Goal: Task Accomplishment & Management: Use online tool/utility

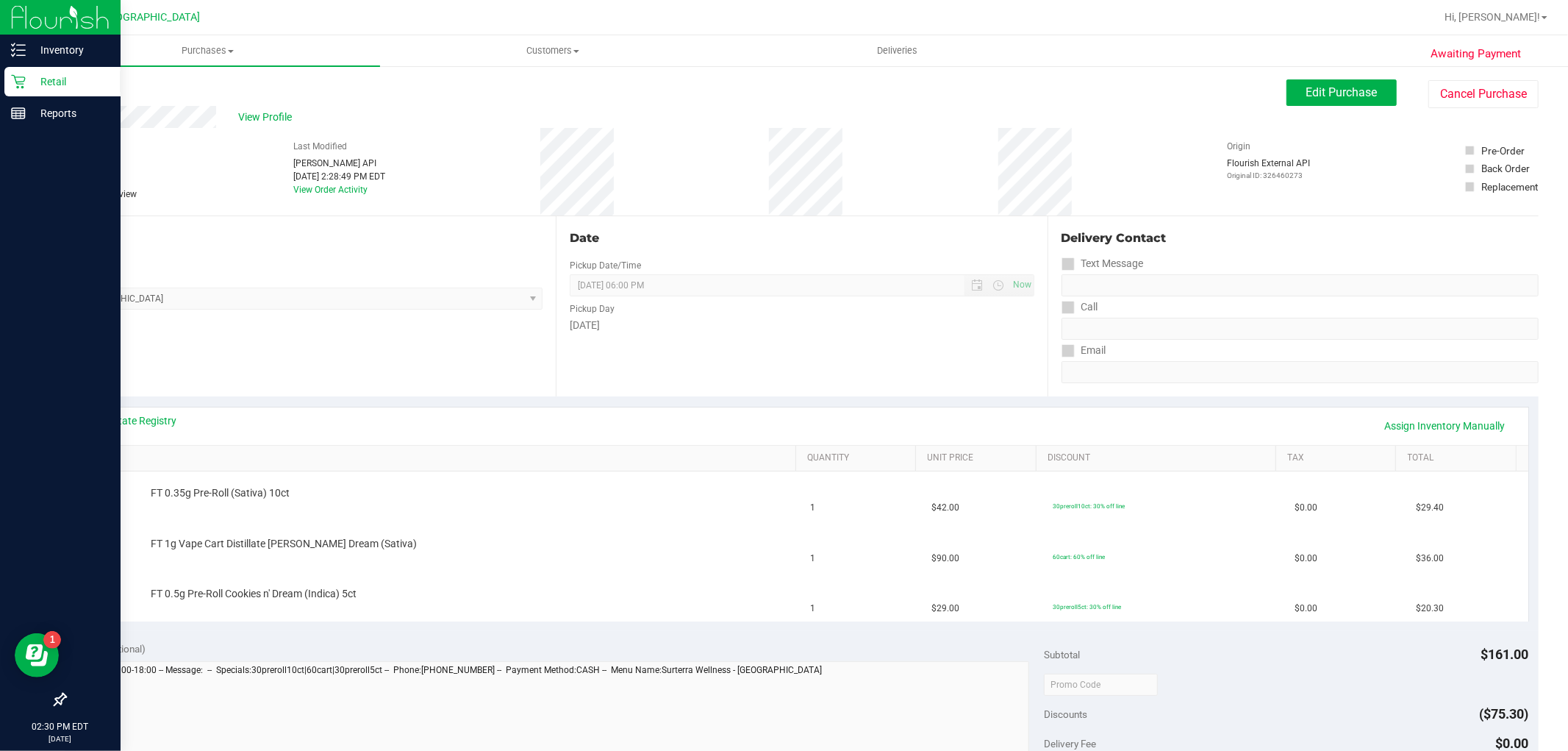
click at [32, 83] on p "Retail" at bounding box center [69, 81] width 88 height 18
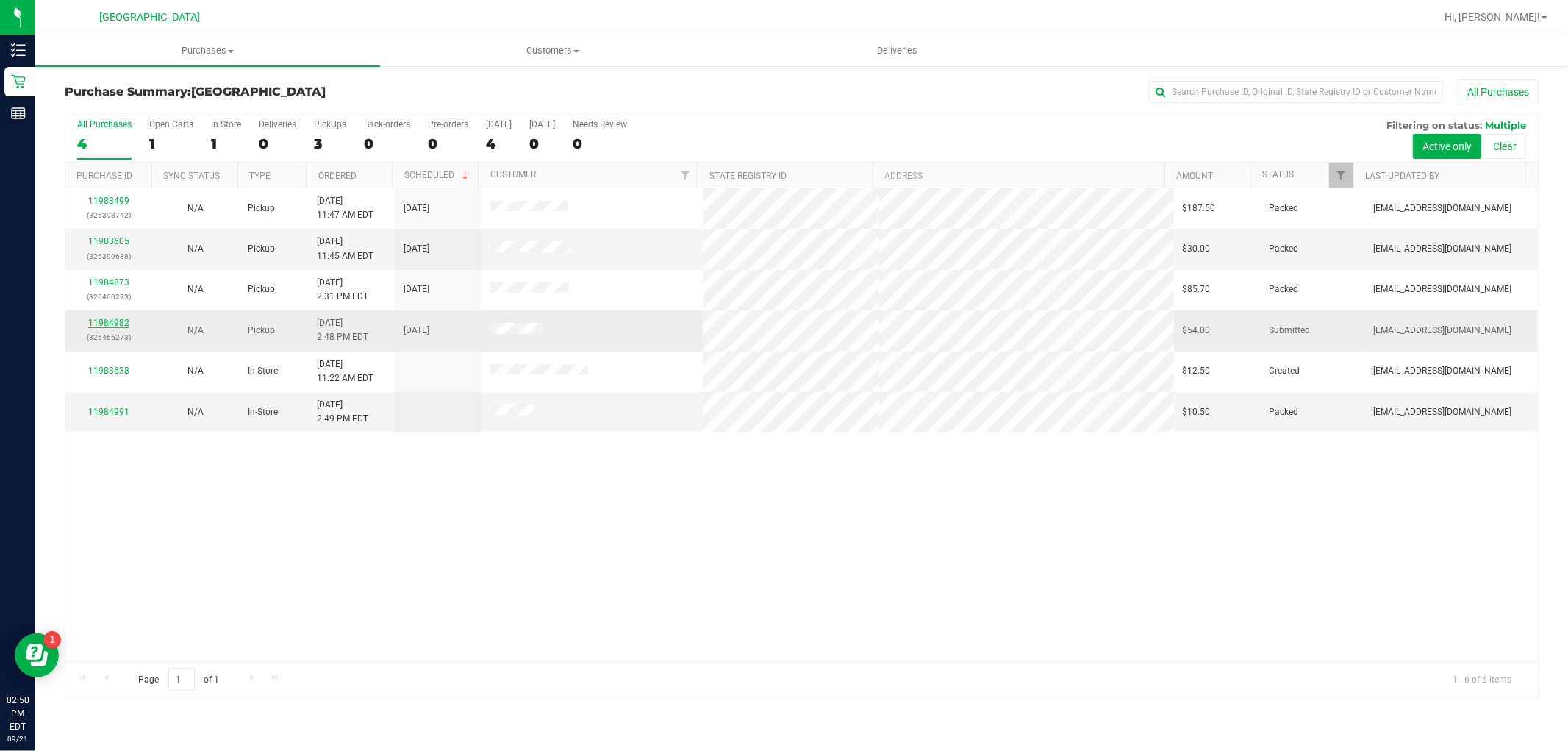
click at [121, 327] on link "11984982" at bounding box center [108, 323] width 41 height 10
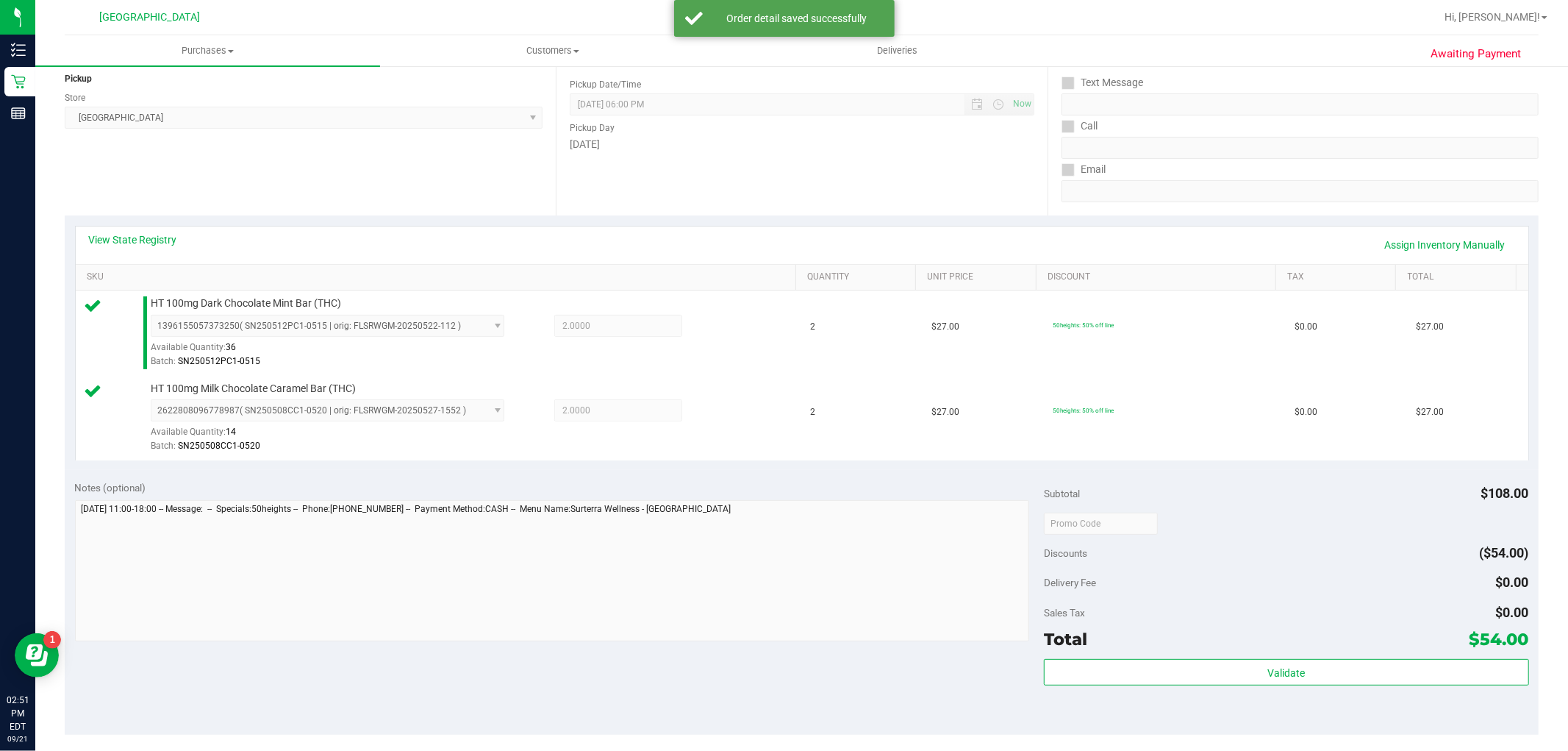
scroll to position [490, 0]
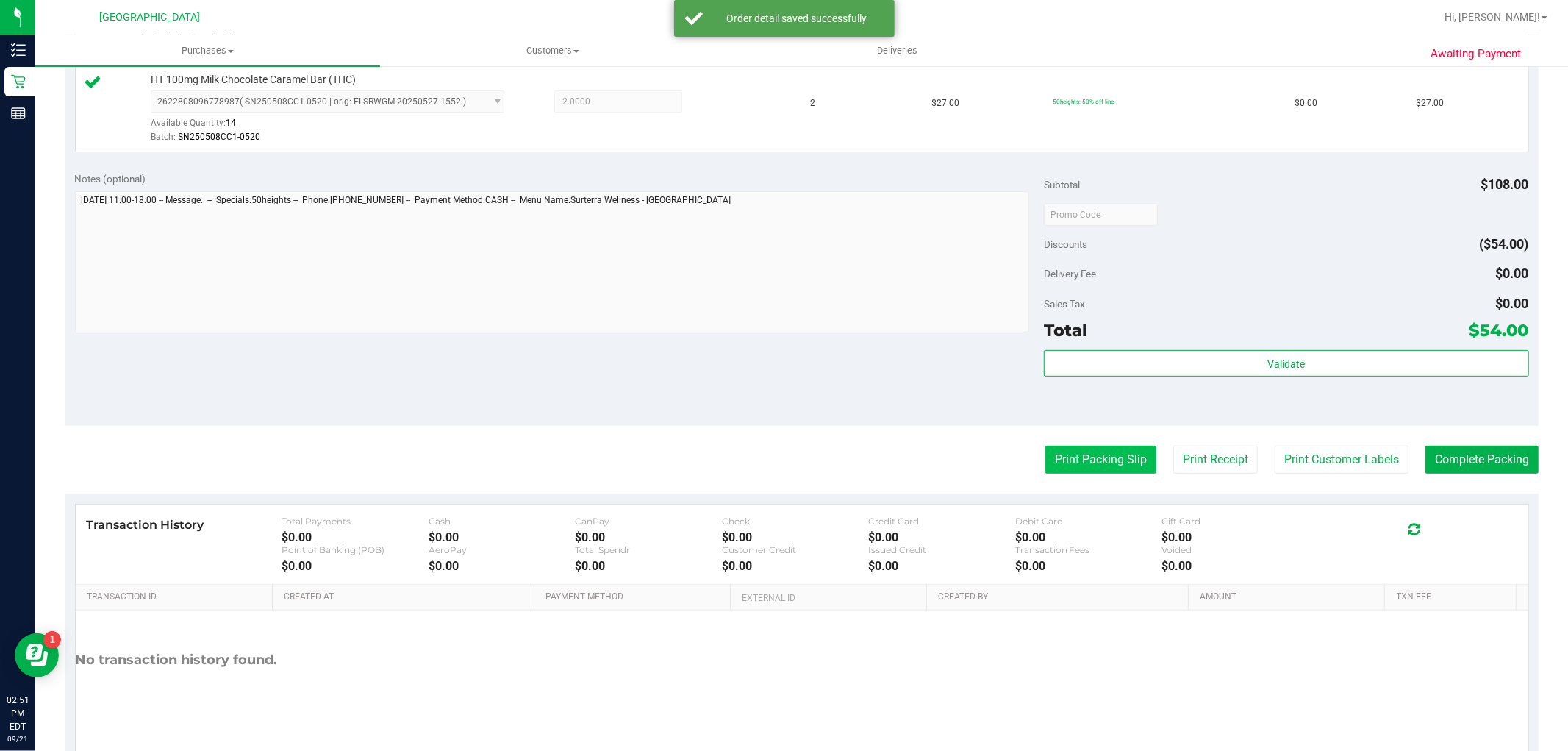
click at [1101, 451] on button "Print Packing Slip" at bounding box center [1100, 460] width 111 height 28
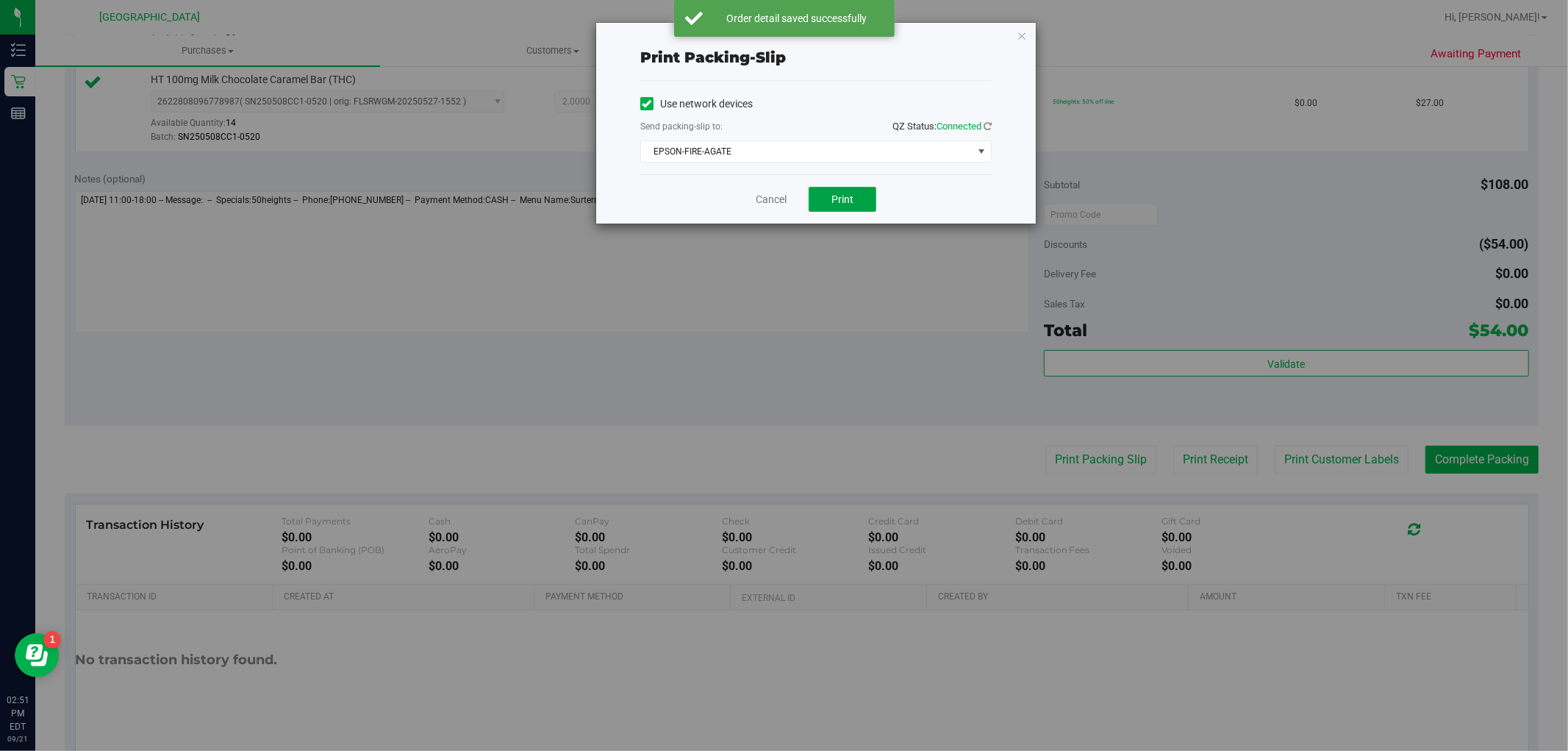
click at [847, 204] on span "Print" at bounding box center [843, 199] width 22 height 12
click at [1019, 33] on icon "button" at bounding box center [1022, 35] width 10 height 18
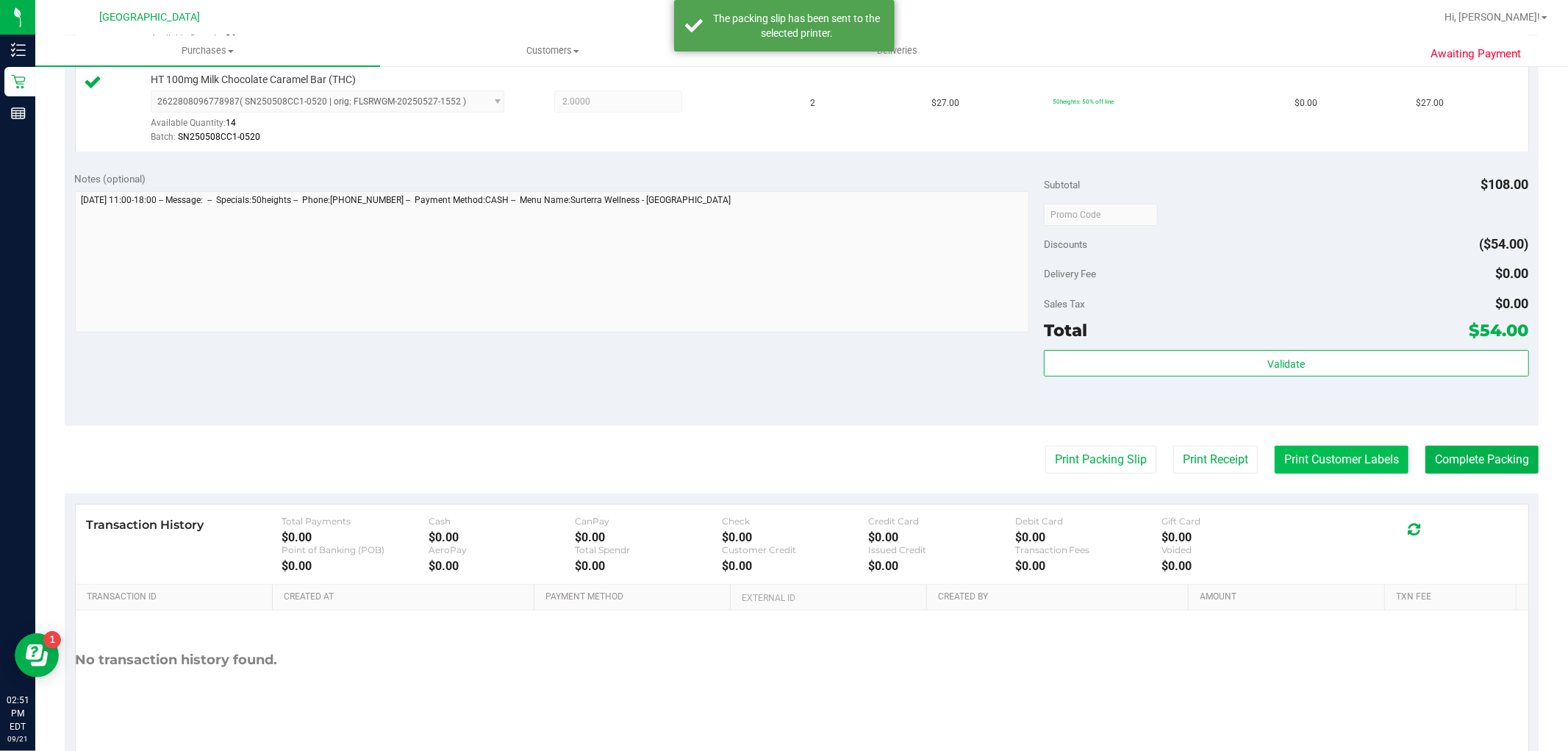
click at [1385, 464] on button "Print Customer Labels" at bounding box center [1342, 460] width 133 height 28
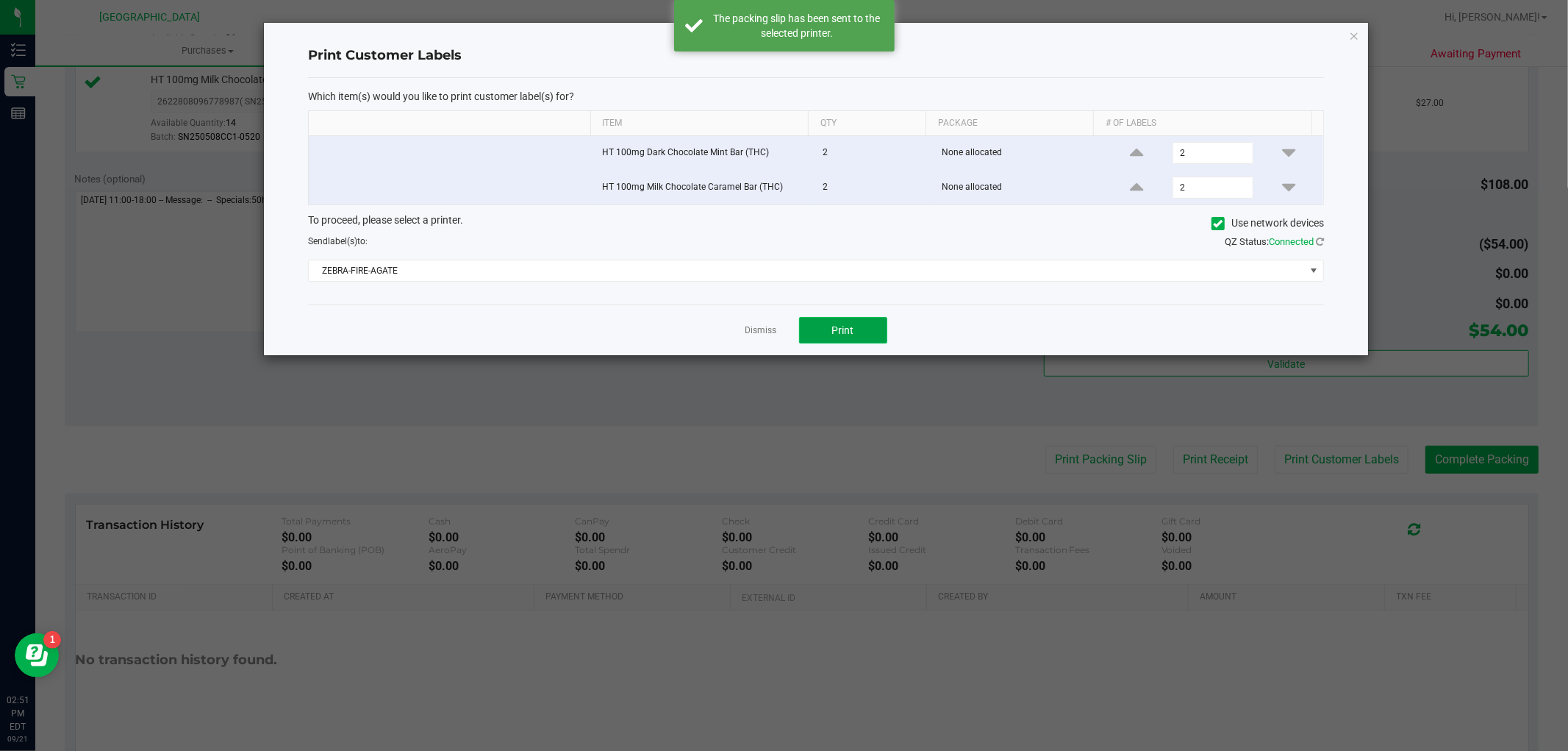
click at [871, 337] on button "Print" at bounding box center [843, 329] width 88 height 26
click at [1349, 38] on icon "button" at bounding box center [1354, 35] width 10 height 18
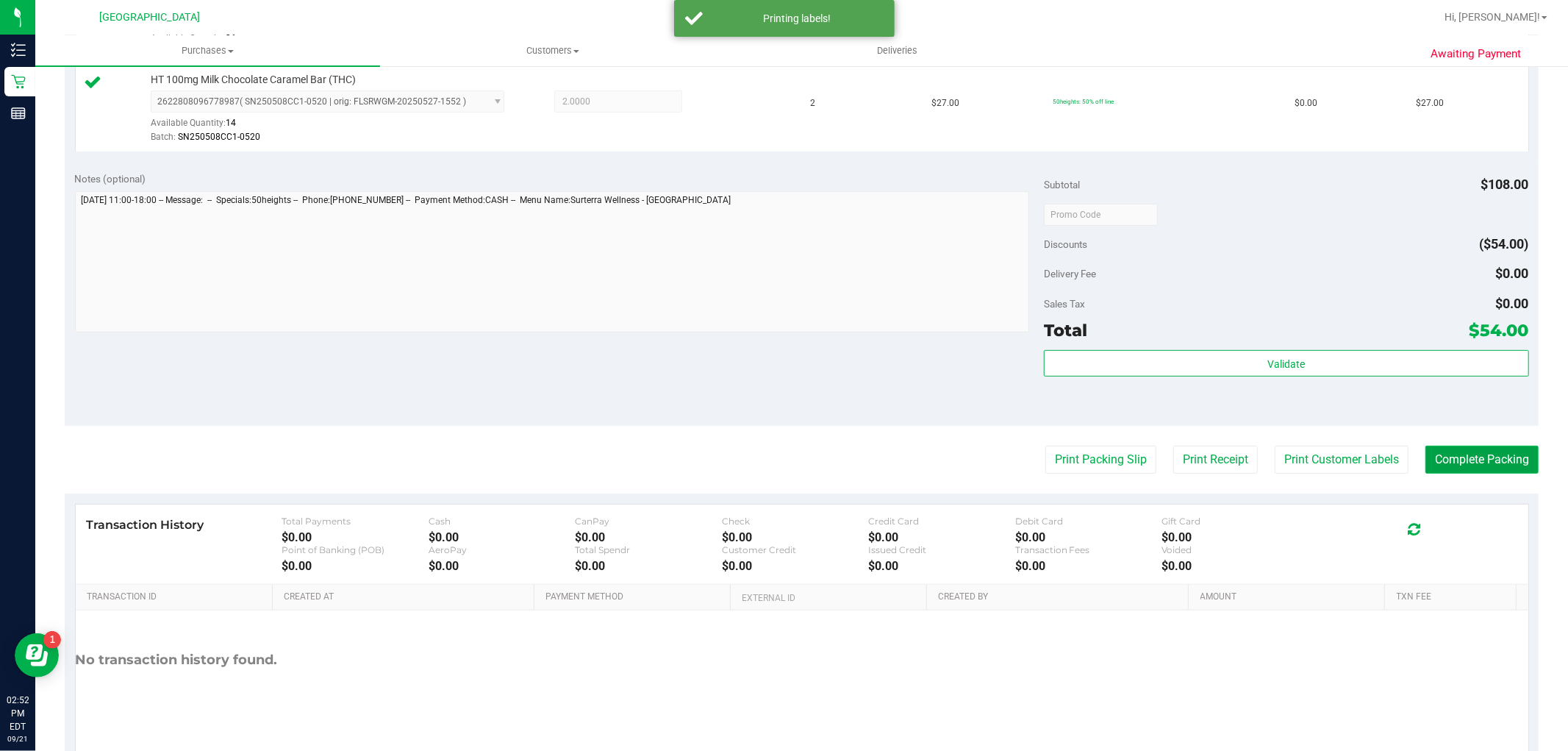
click at [1473, 457] on button "Complete Packing" at bounding box center [1482, 460] width 113 height 28
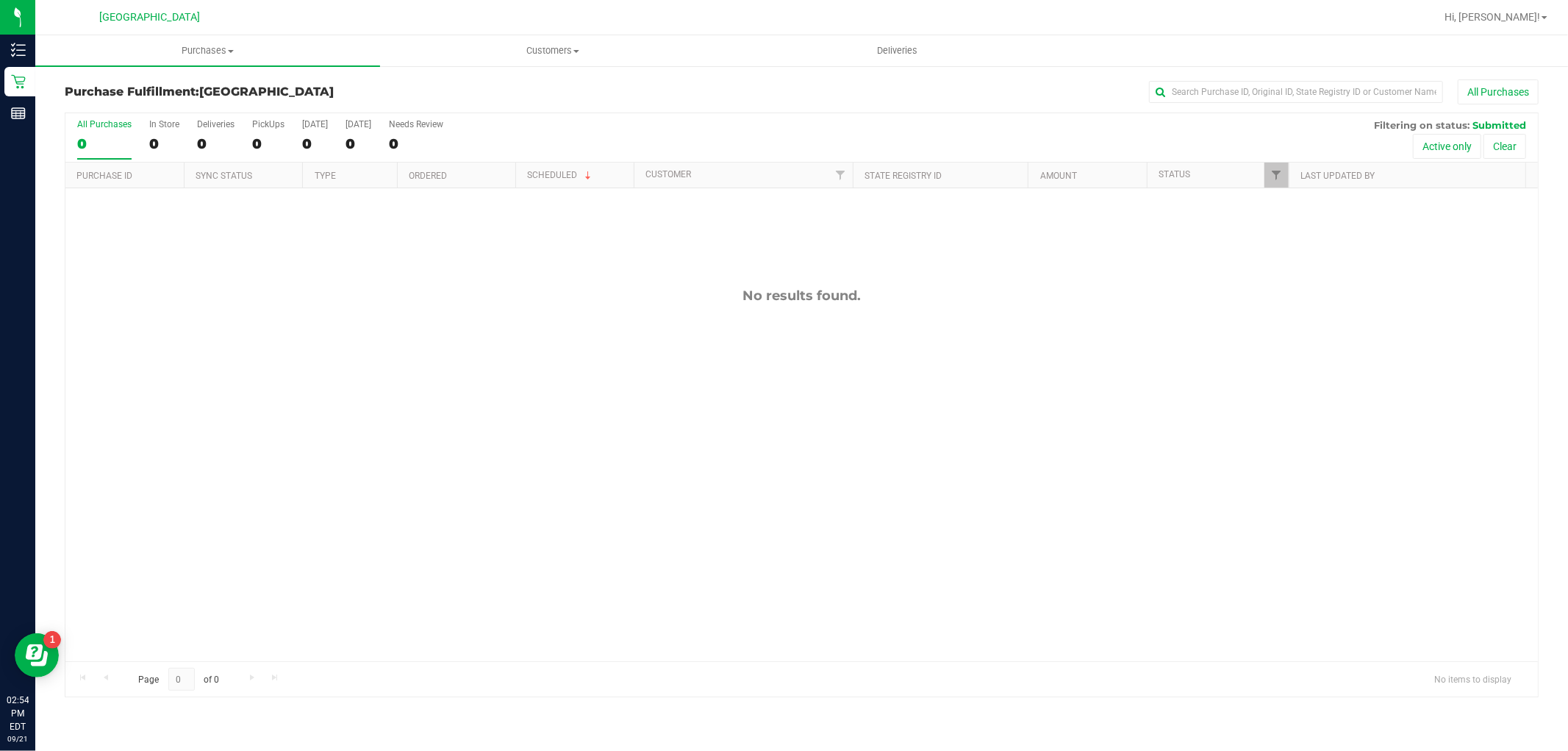
click at [41, 86] on div "Purchase Fulfillment: [GEOGRAPHIC_DATA] WC All Purchases All Purchases 0 In Sto…" at bounding box center [801, 389] width 1533 height 647
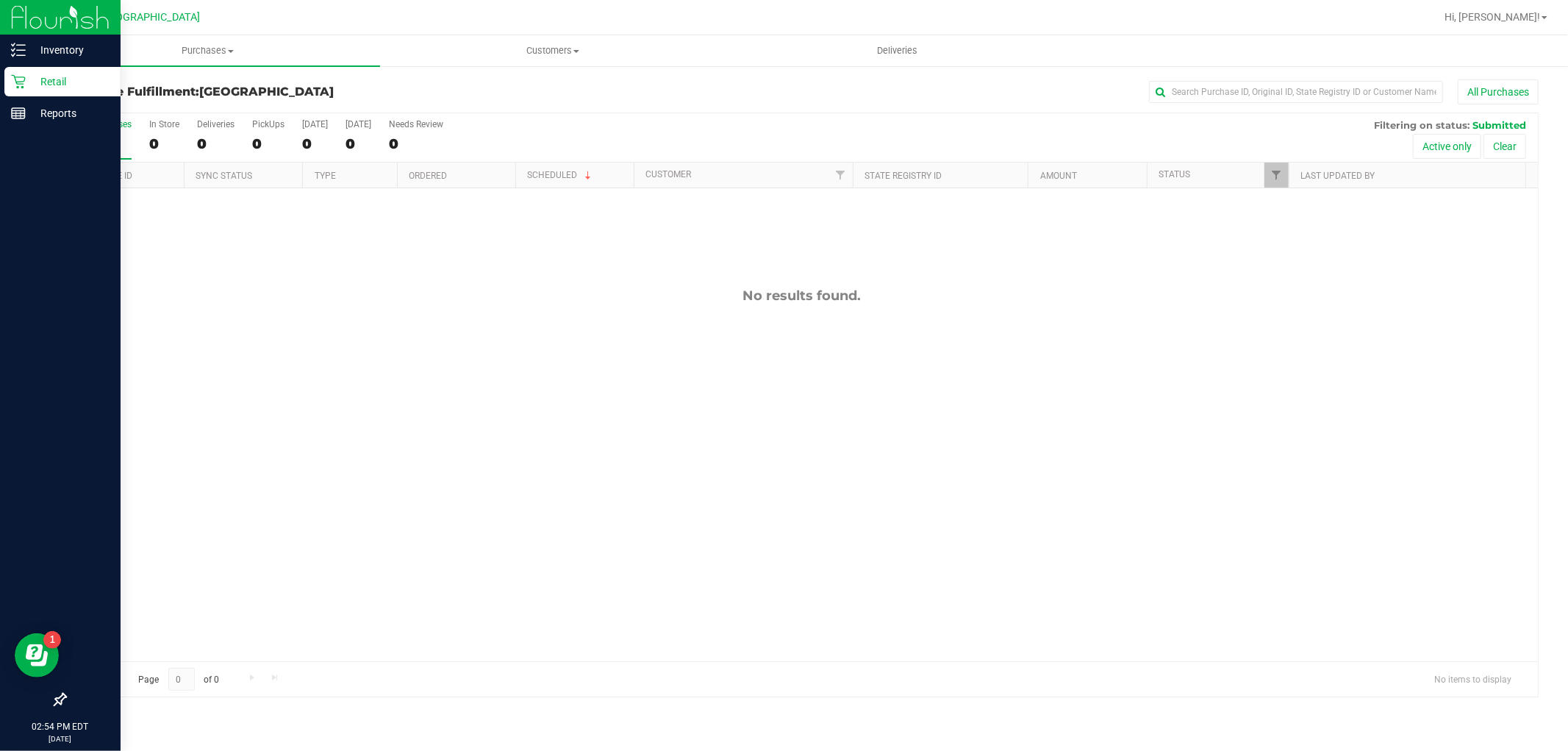
click at [20, 86] on icon at bounding box center [18, 82] width 14 height 14
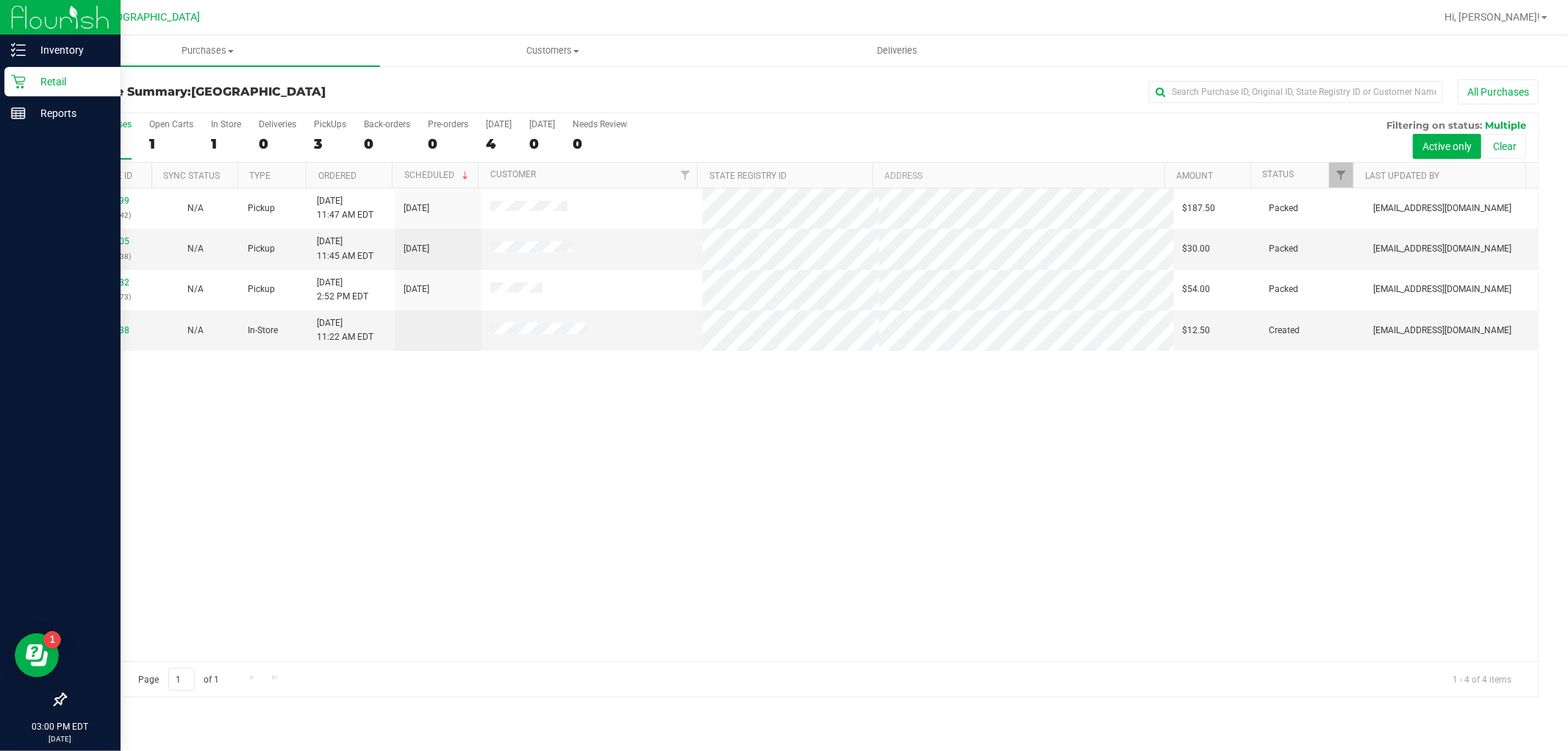
click at [47, 131] on div at bounding box center [60, 407] width 121 height 555
click at [57, 121] on p "Reports" at bounding box center [69, 113] width 88 height 18
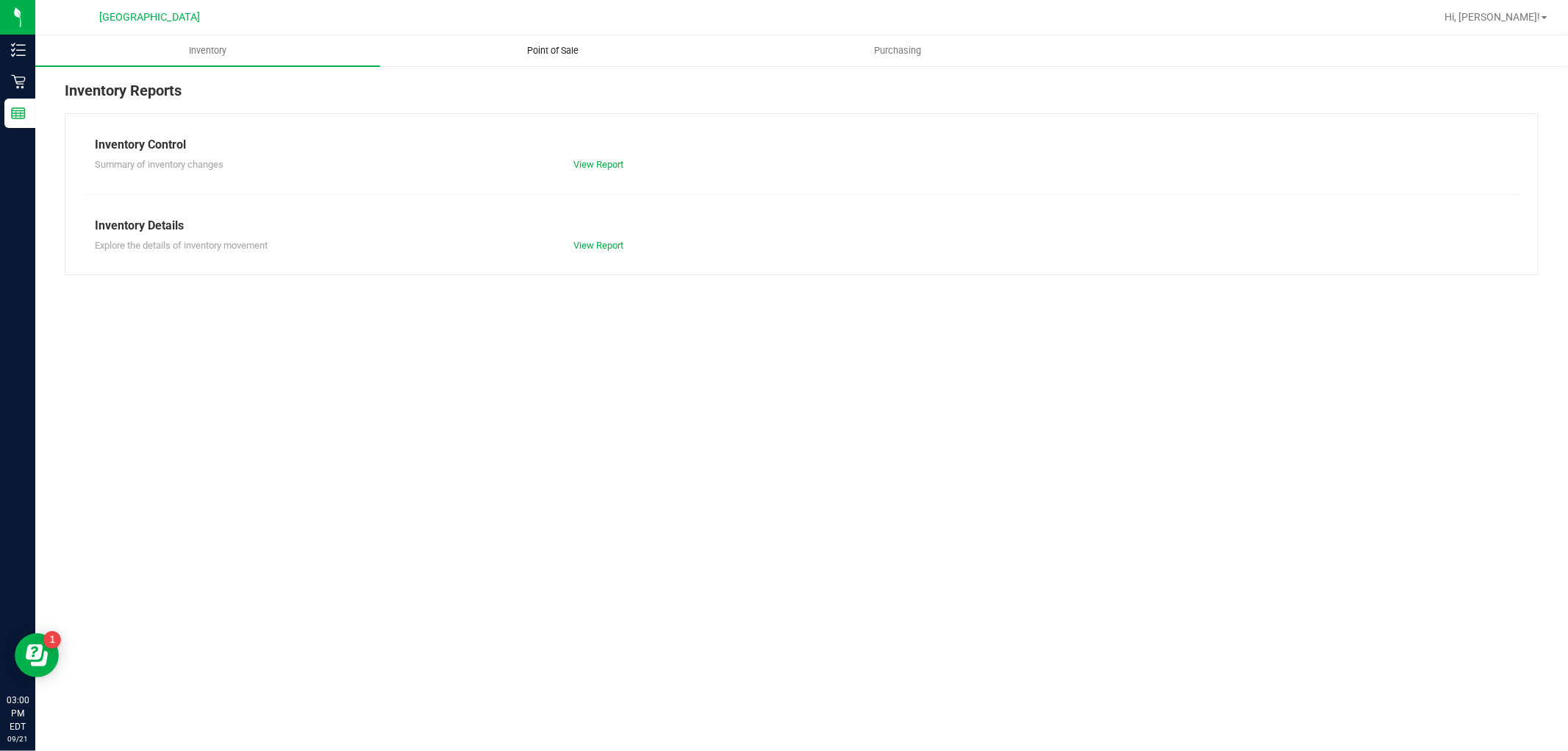
click at [592, 48] on span "Point of Sale" at bounding box center [553, 51] width 91 height 14
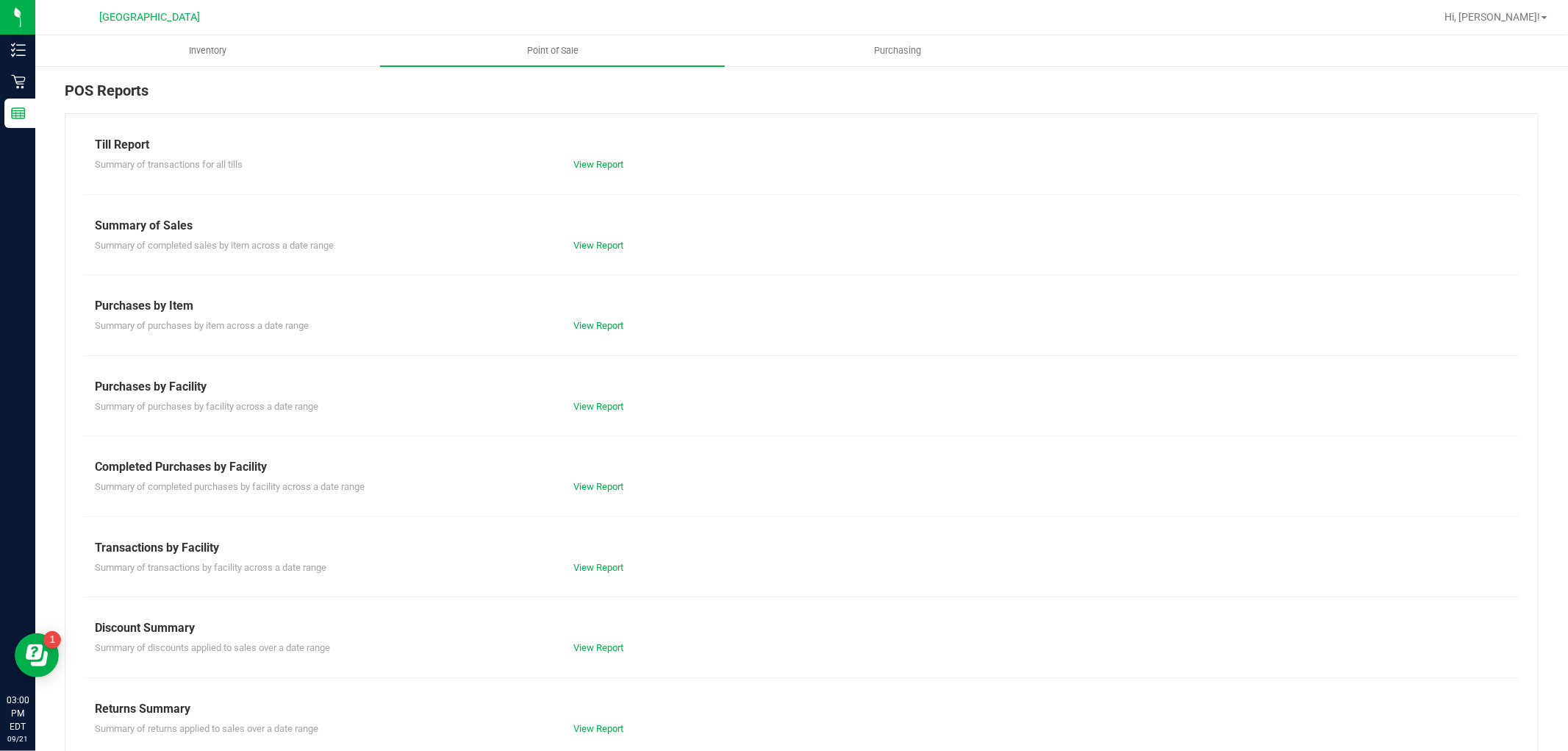
click at [571, 479] on div "Summary of completed purchases by facility across a date range View Report" at bounding box center [801, 485] width 1435 height 19
click at [574, 479] on div "Summary of completed purchases by facility across a date range View Report" at bounding box center [801, 485] width 1435 height 19
click at [575, 479] on div "Summary of completed purchases by facility across a date range View Report" at bounding box center [801, 485] width 1435 height 19
click at [576, 487] on link "View Report" at bounding box center [598, 486] width 50 height 11
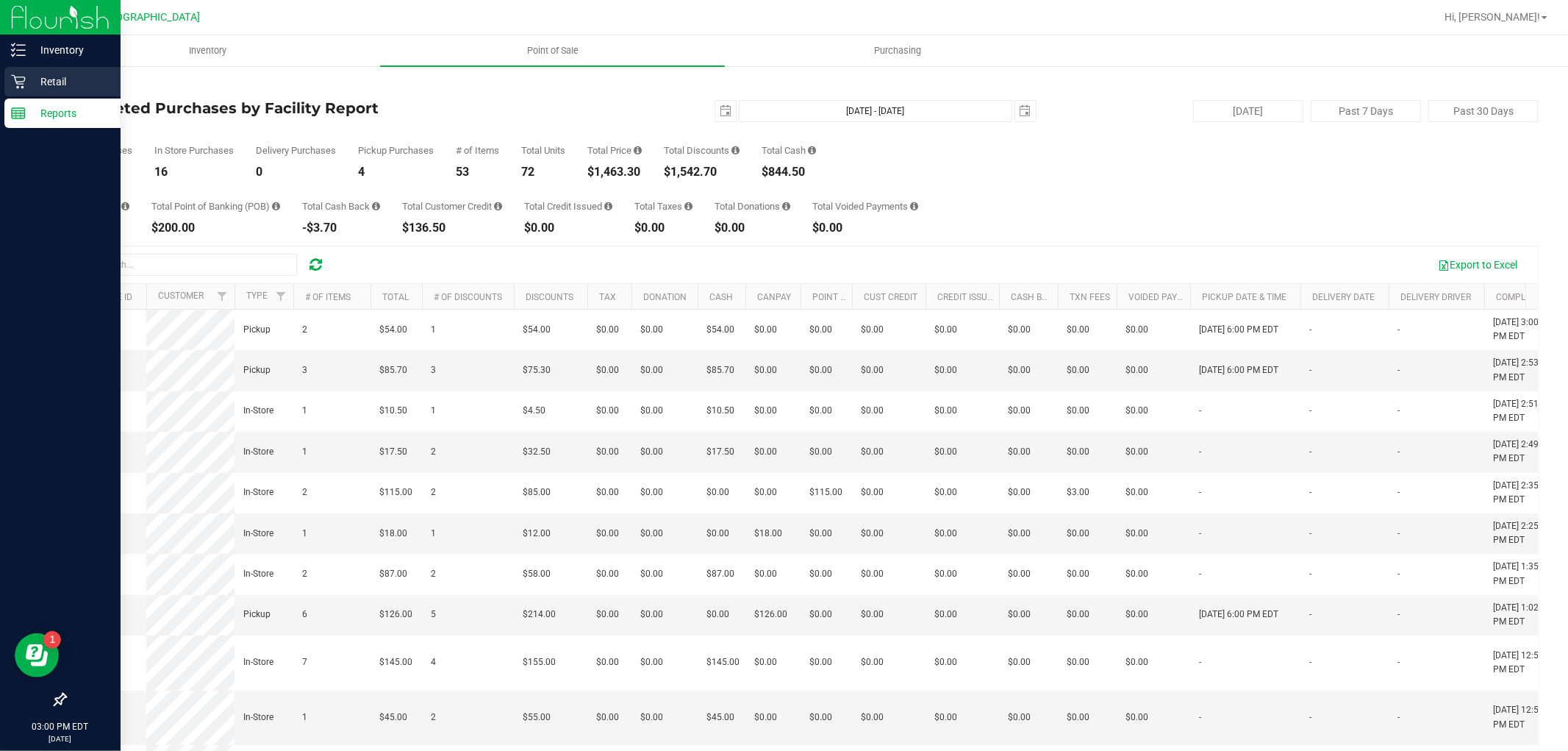
click at [23, 79] on icon at bounding box center [18, 81] width 14 height 14
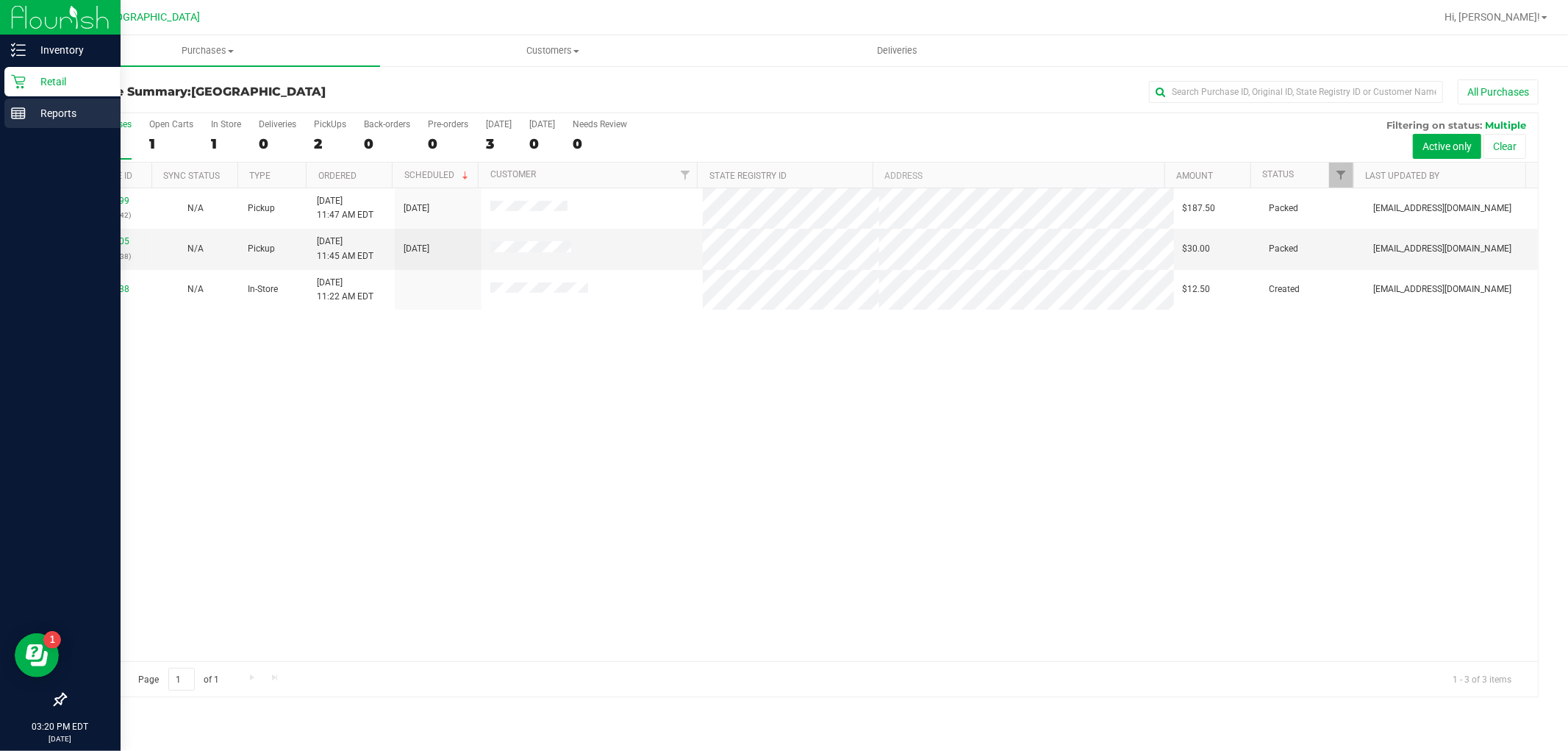
click at [8, 105] on div "Reports" at bounding box center [62, 113] width 117 height 30
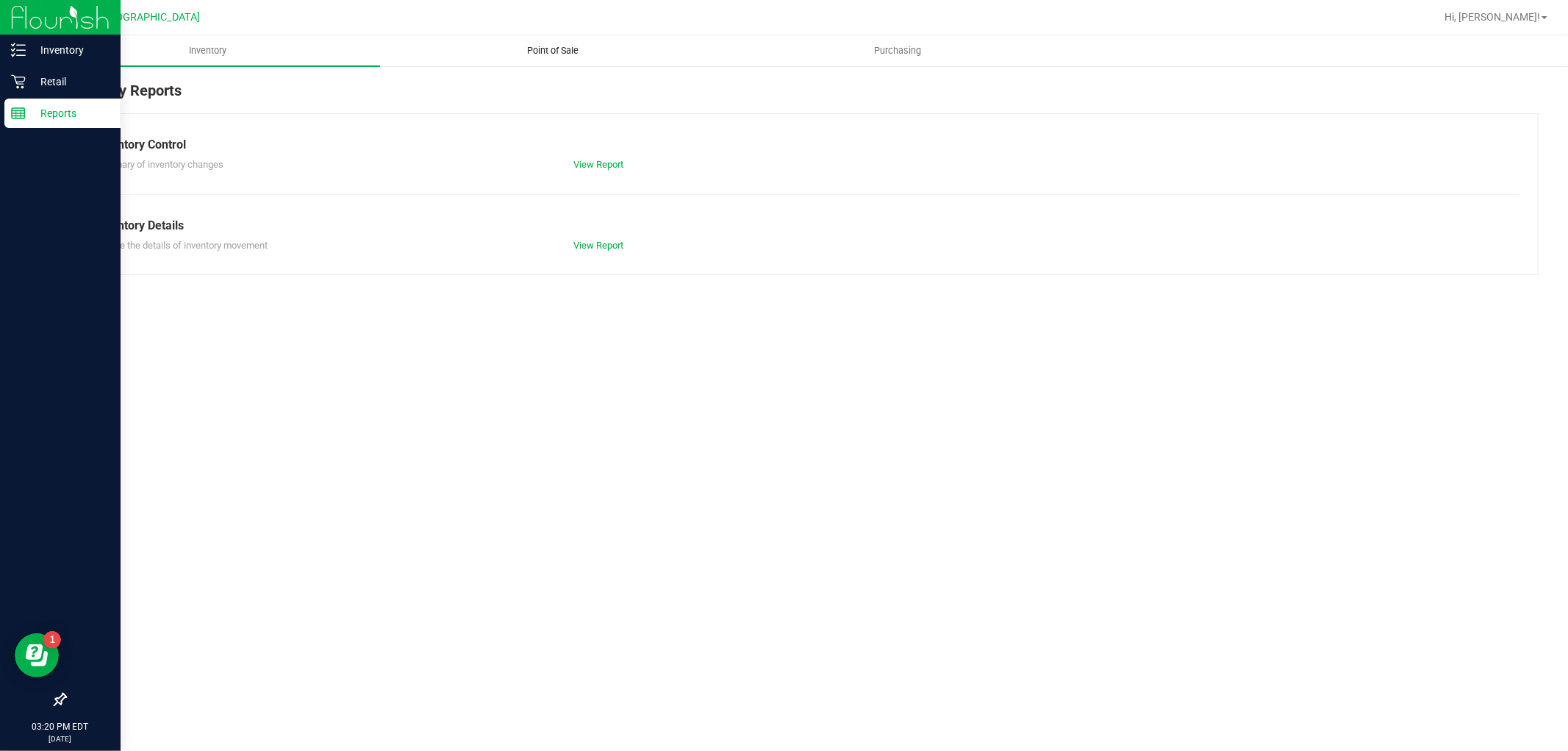
click at [559, 55] on span "Point of Sale" at bounding box center [553, 51] width 91 height 14
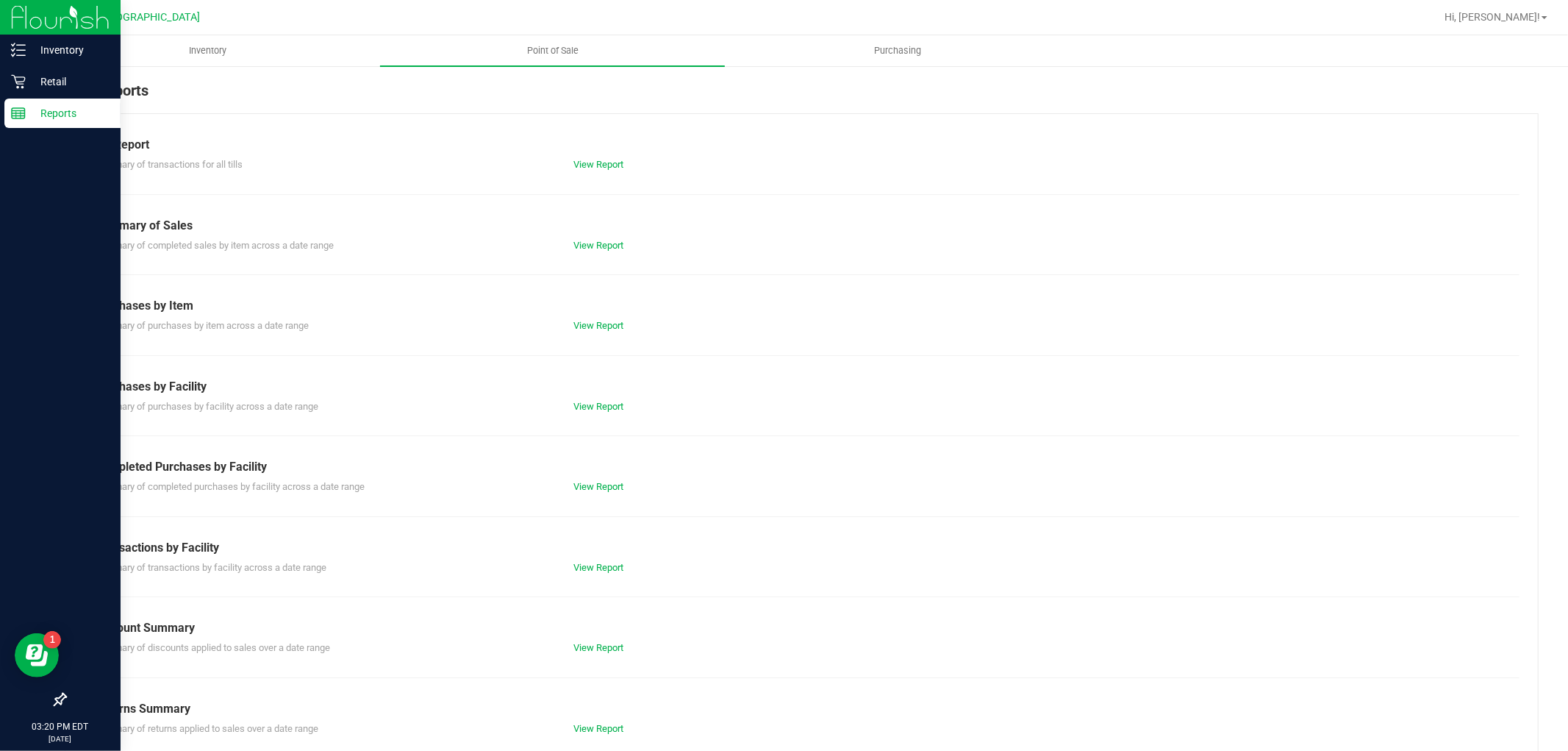
click at [562, 486] on div "View Report" at bounding box center [681, 487] width 239 height 14
click at [599, 486] on link "View Report" at bounding box center [598, 486] width 50 height 11
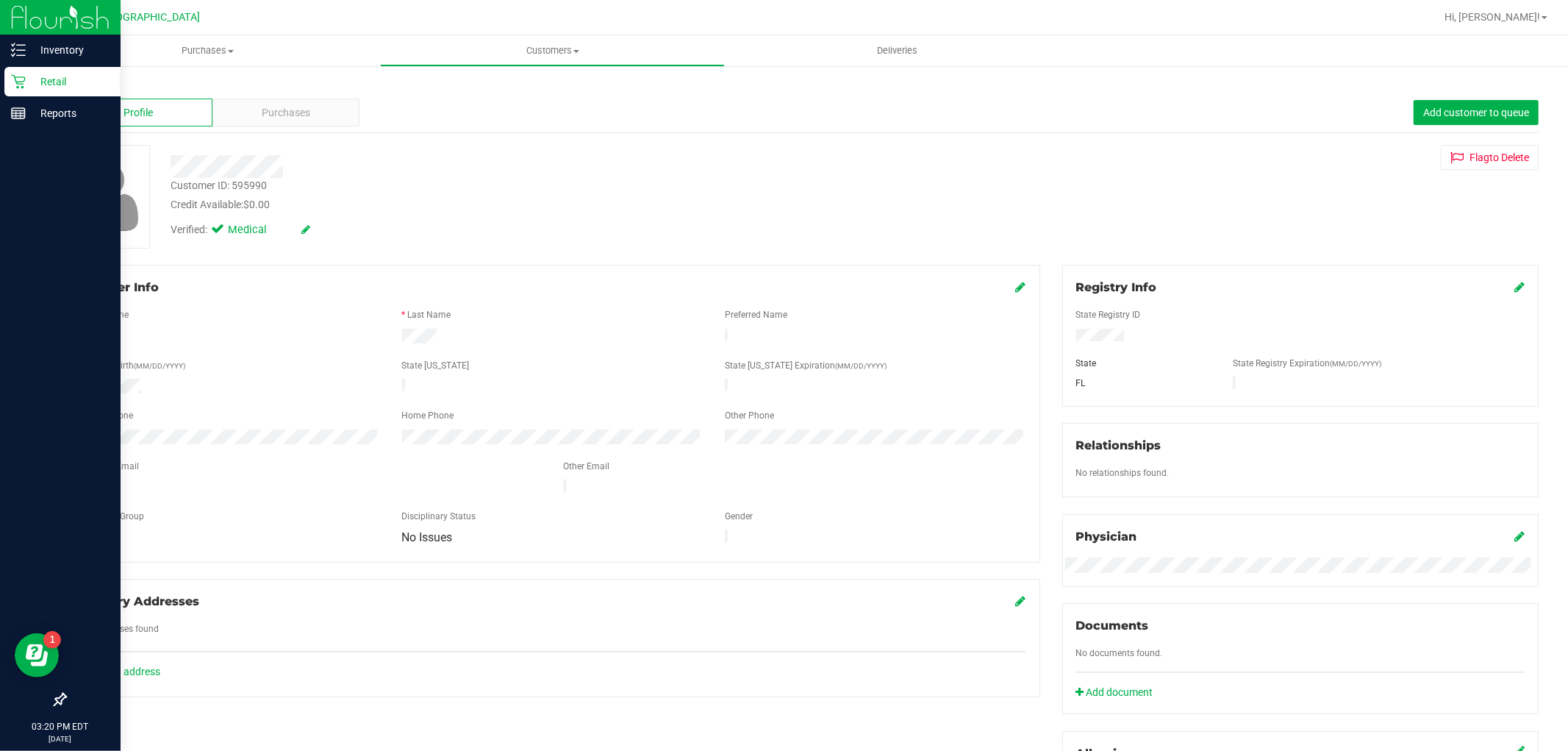
scroll to position [313, 0]
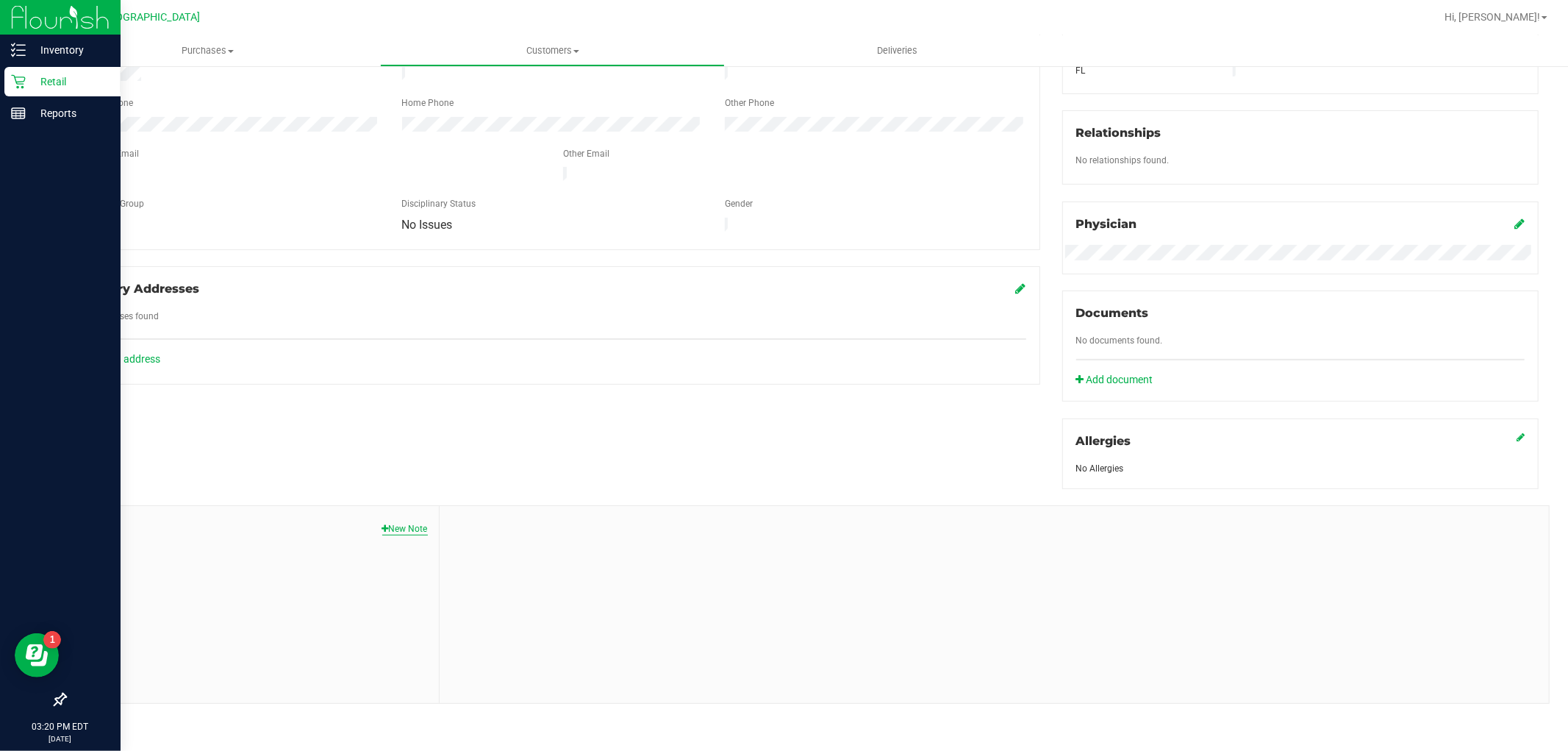
click at [394, 522] on button "New Note" at bounding box center [405, 529] width 46 height 14
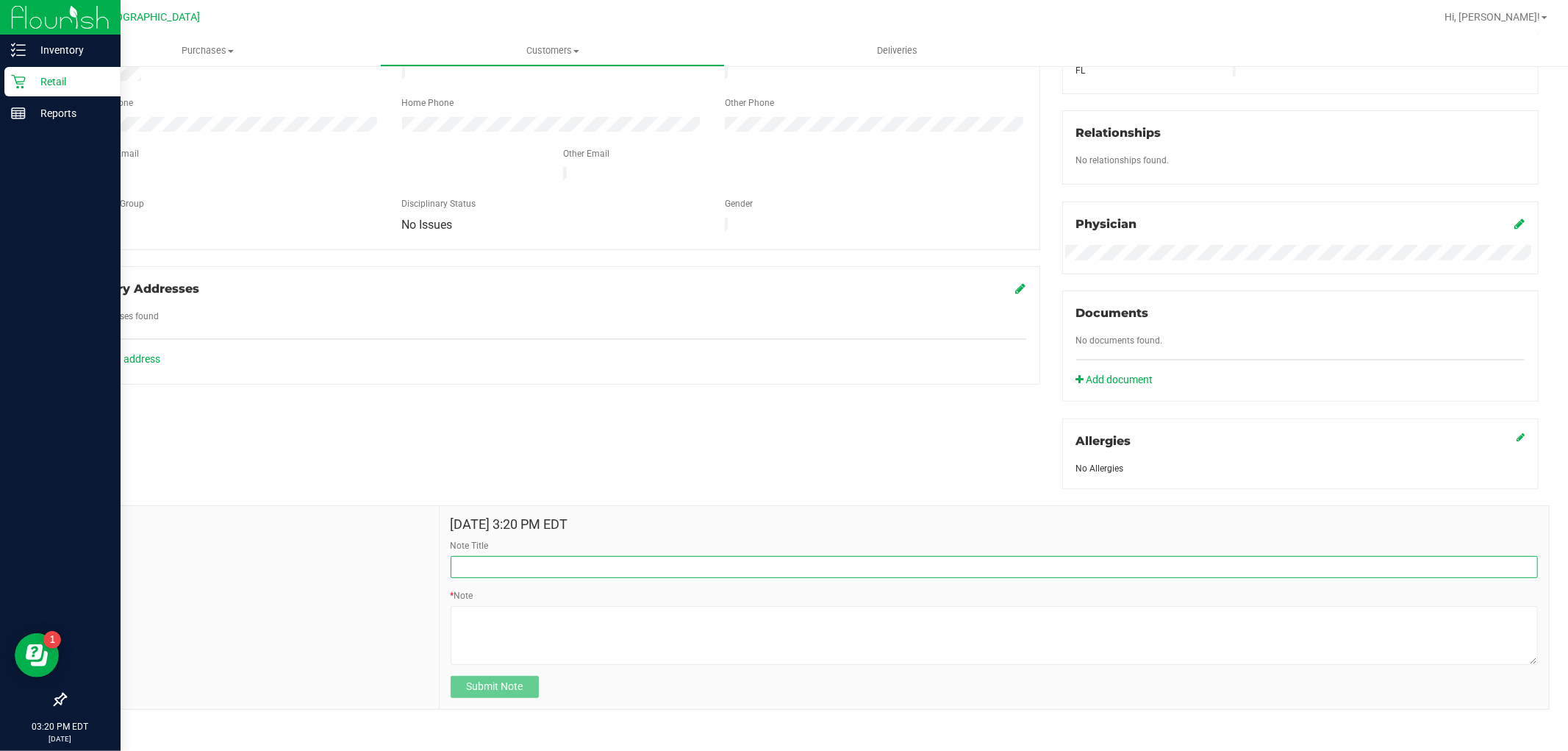
click at [566, 568] on input "Note Title" at bounding box center [995, 567] width 1088 height 22
type input "A10"
type textarea "a10 was applied to cx transaction as a courtesy she had purchased products she …"
click at [566, 568] on input "A10" at bounding box center [995, 567] width 1088 height 22
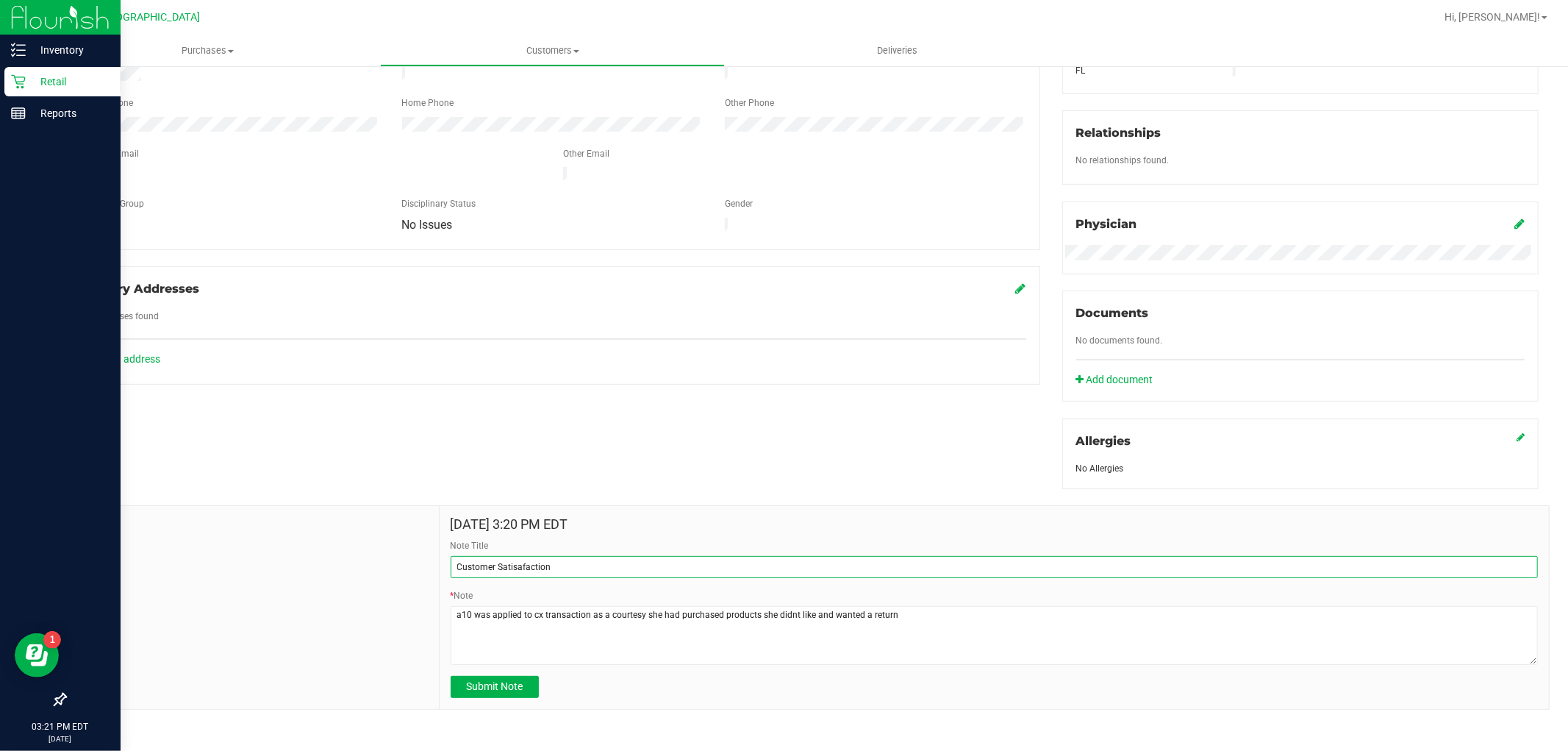
click at [513, 567] on input "Customer Satisafaction" at bounding box center [995, 567] width 1088 height 22
type input "Customer Satisfaction"
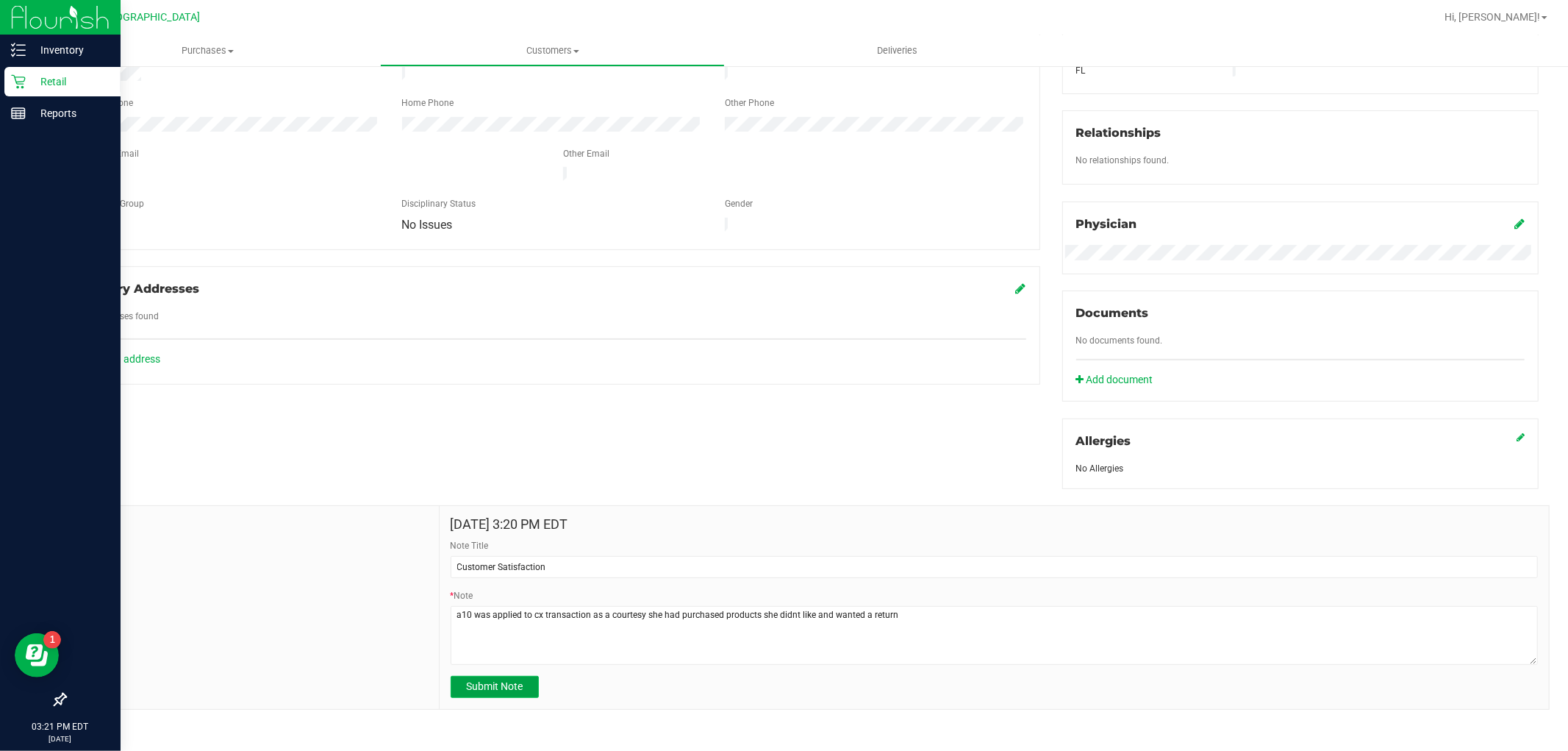
click at [519, 684] on button "Submit Note" at bounding box center [495, 687] width 88 height 22
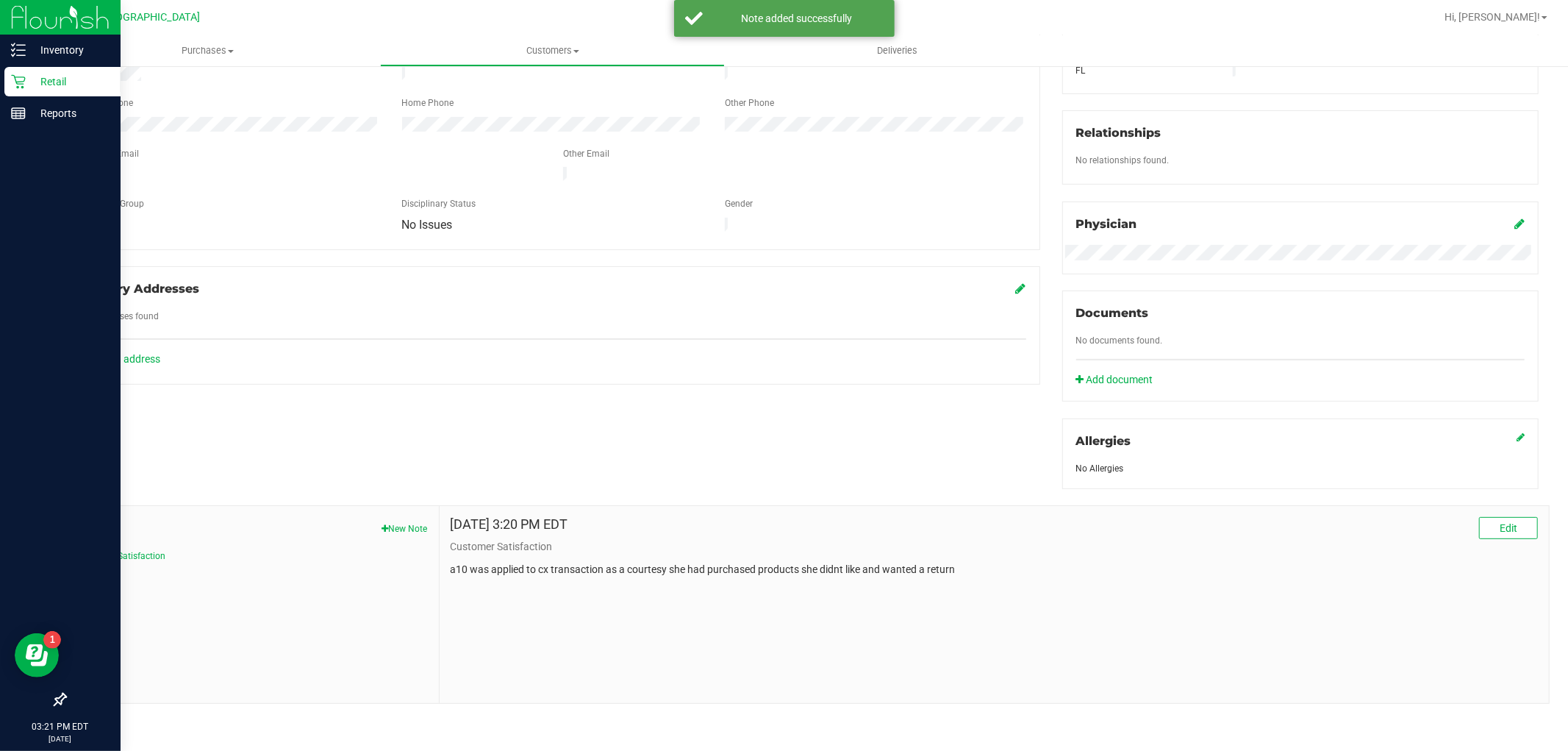
click at [30, 71] on div "Retail" at bounding box center [62, 81] width 117 height 30
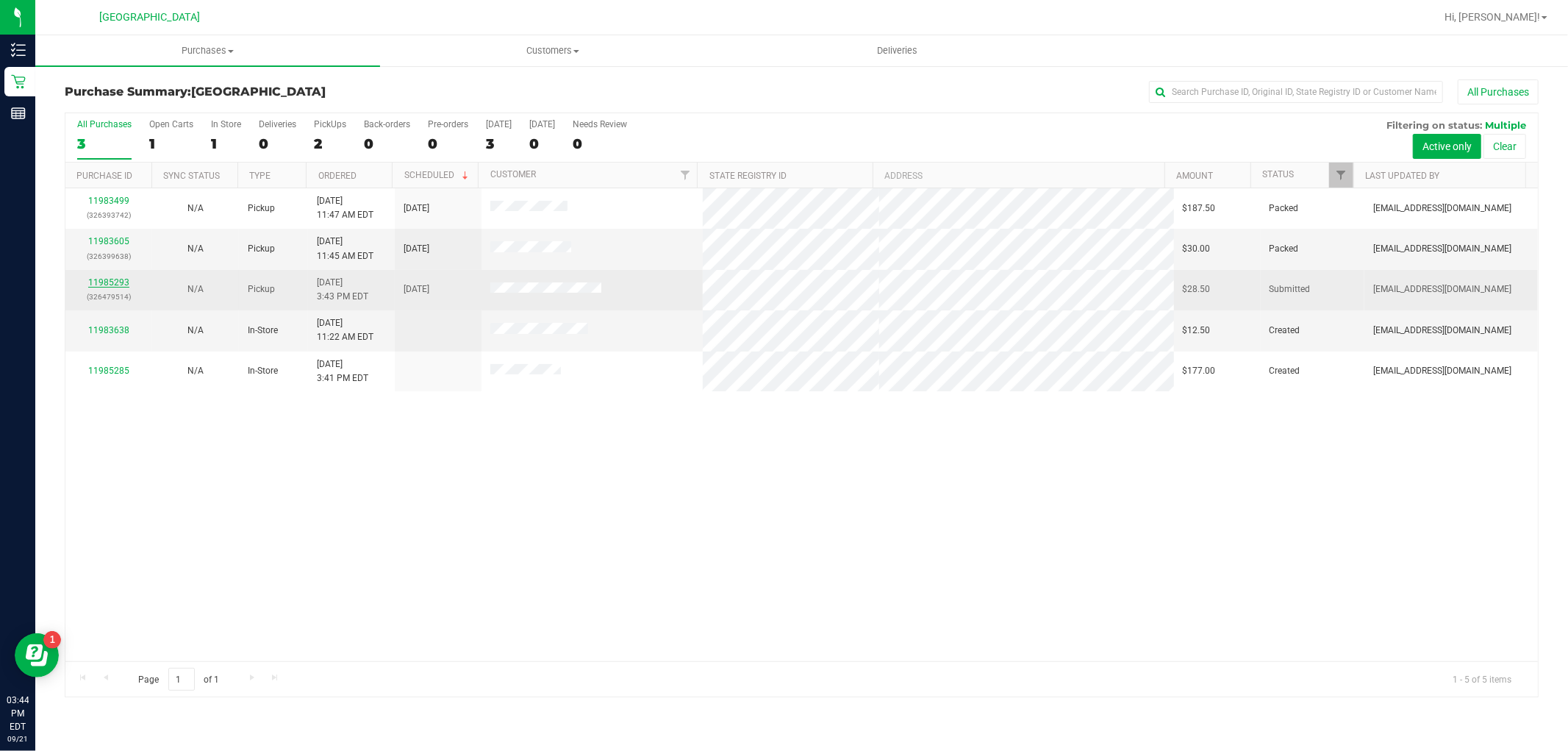
click at [122, 281] on link "11985293" at bounding box center [108, 282] width 41 height 10
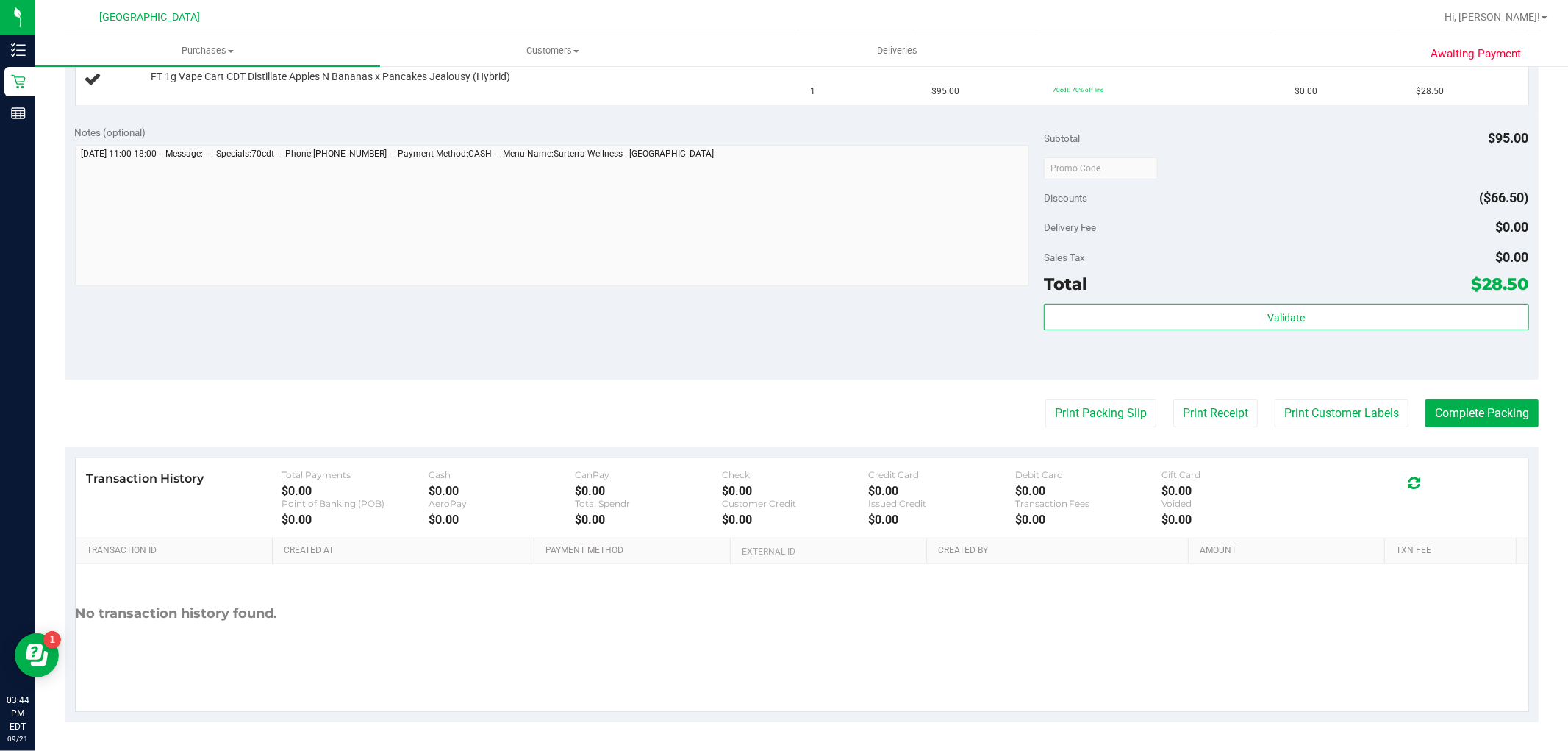
scroll to position [417, 0]
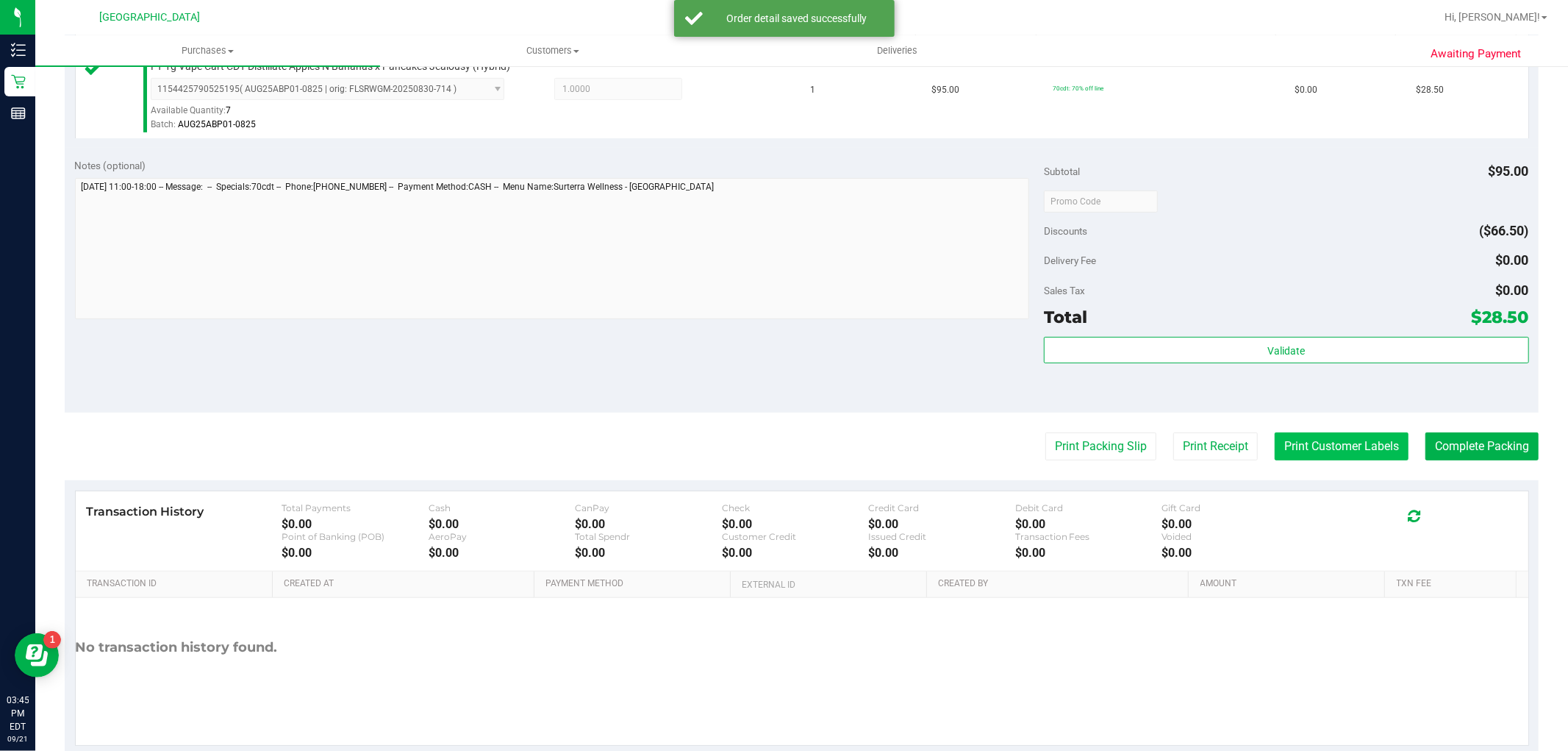
click at [1382, 460] on button "Print Customer Labels" at bounding box center [1342, 446] width 133 height 28
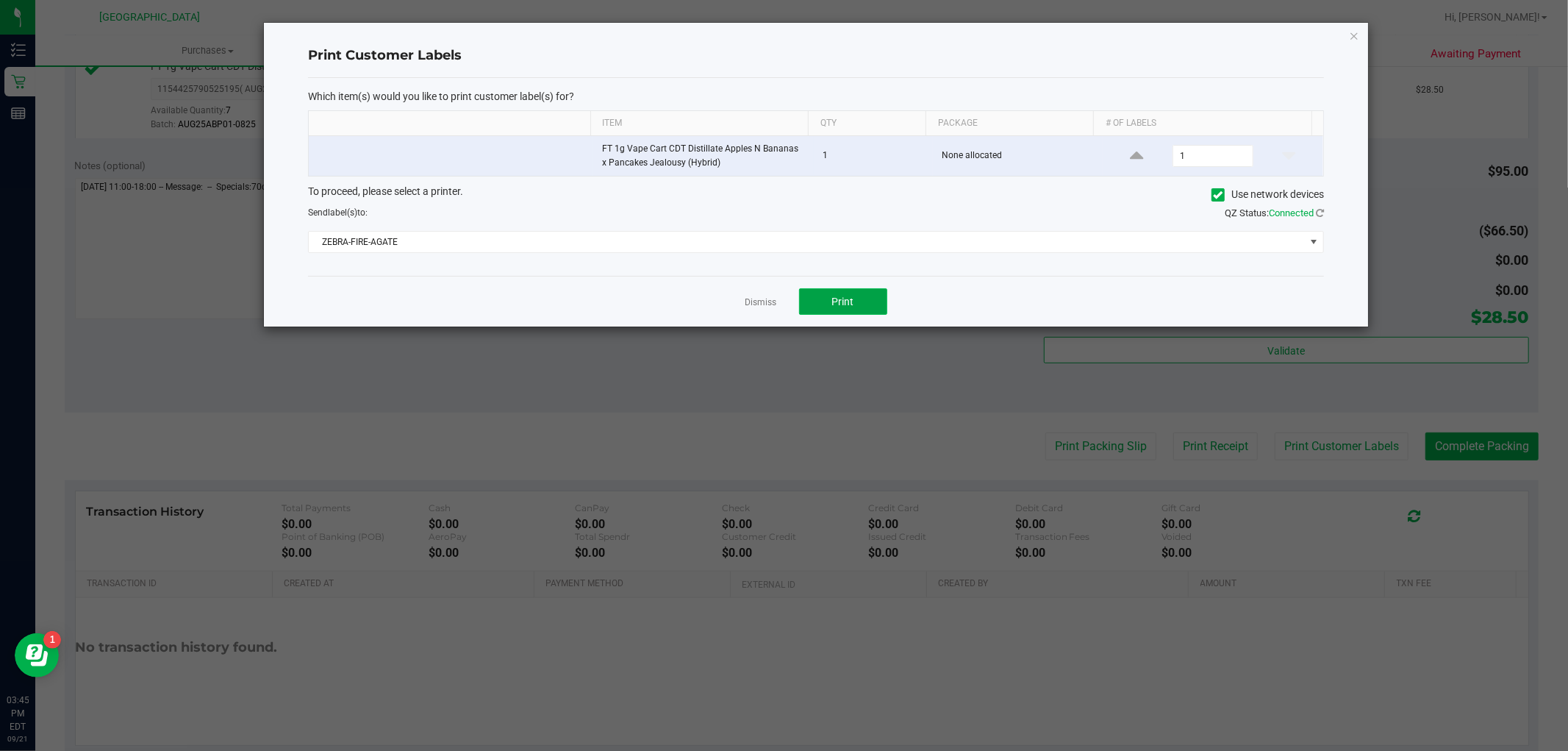
click at [839, 297] on span "Print" at bounding box center [843, 302] width 22 height 12
click at [1356, 28] on icon "button" at bounding box center [1354, 35] width 10 height 18
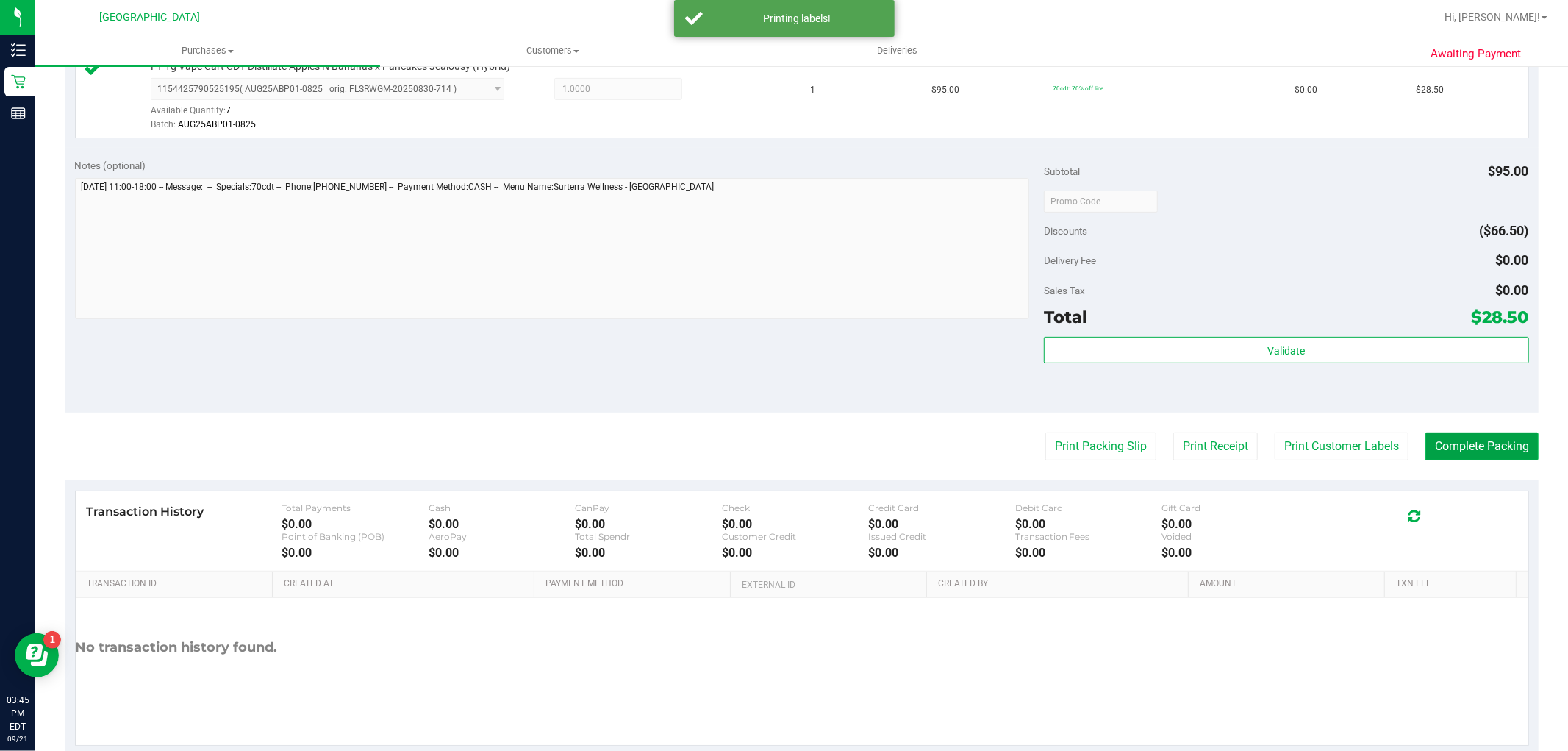
click at [1473, 449] on button "Complete Packing" at bounding box center [1482, 446] width 113 height 28
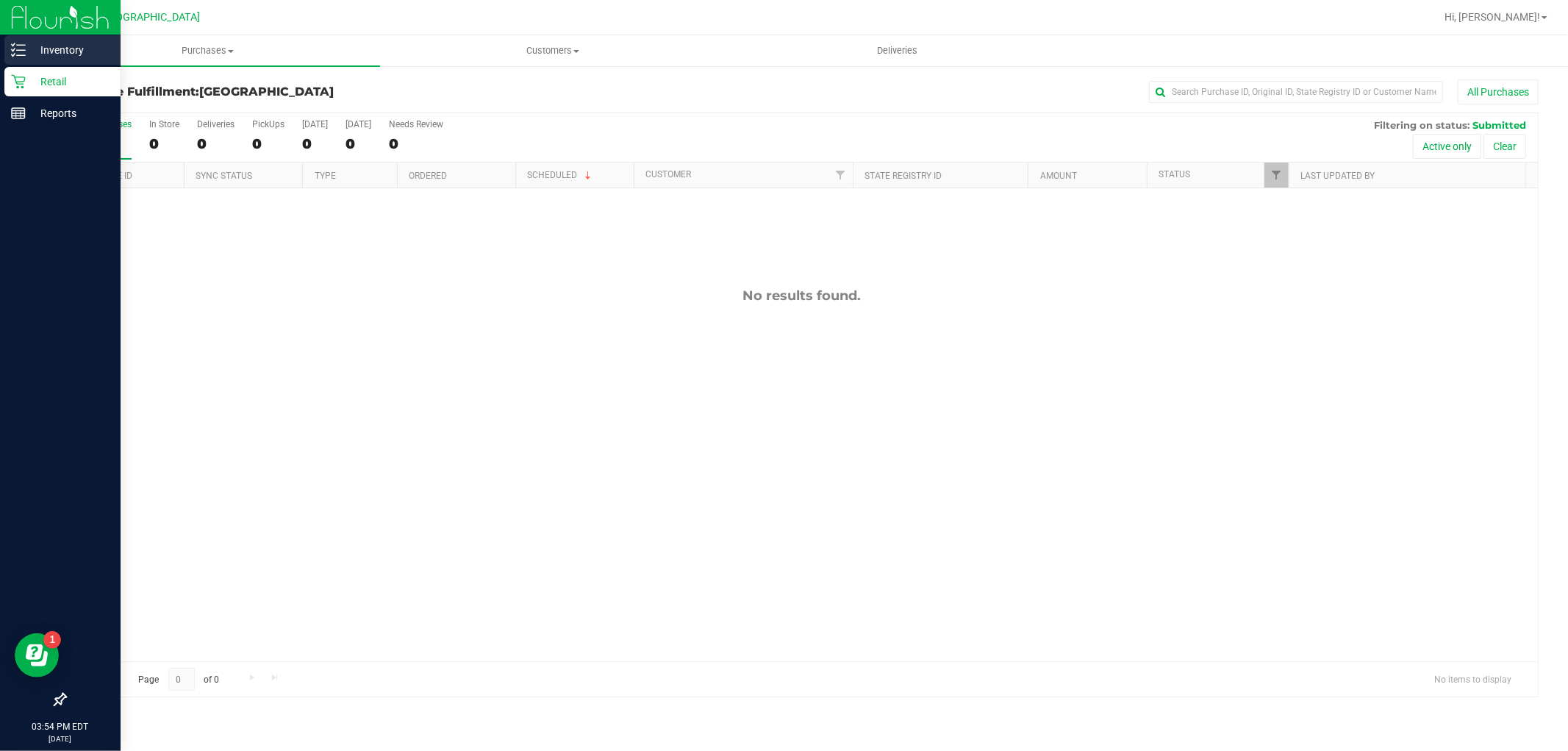
click at [72, 57] on p "Inventory" at bounding box center [69, 50] width 88 height 18
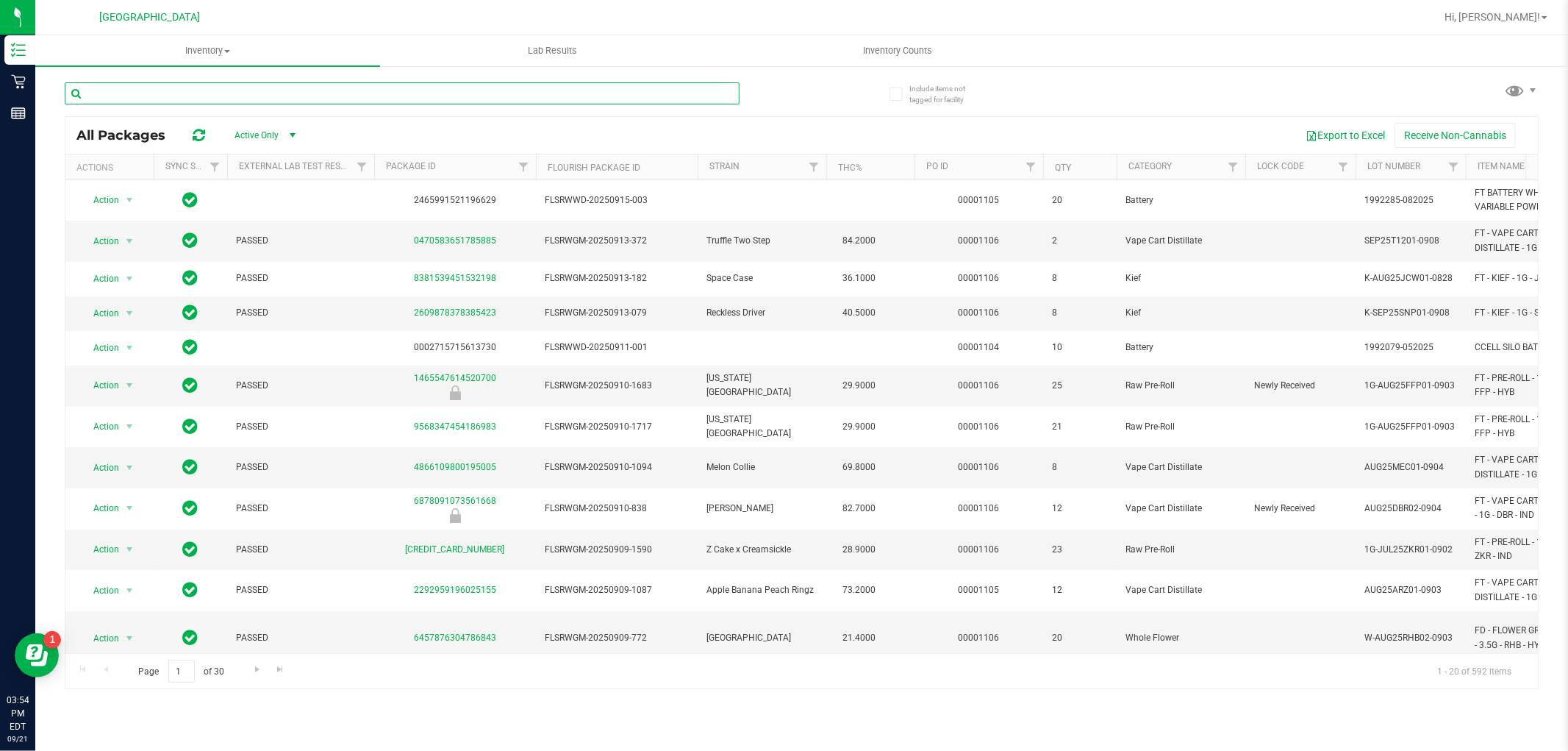
click at [187, 86] on input "text" at bounding box center [402, 94] width 675 height 22
type input "r"
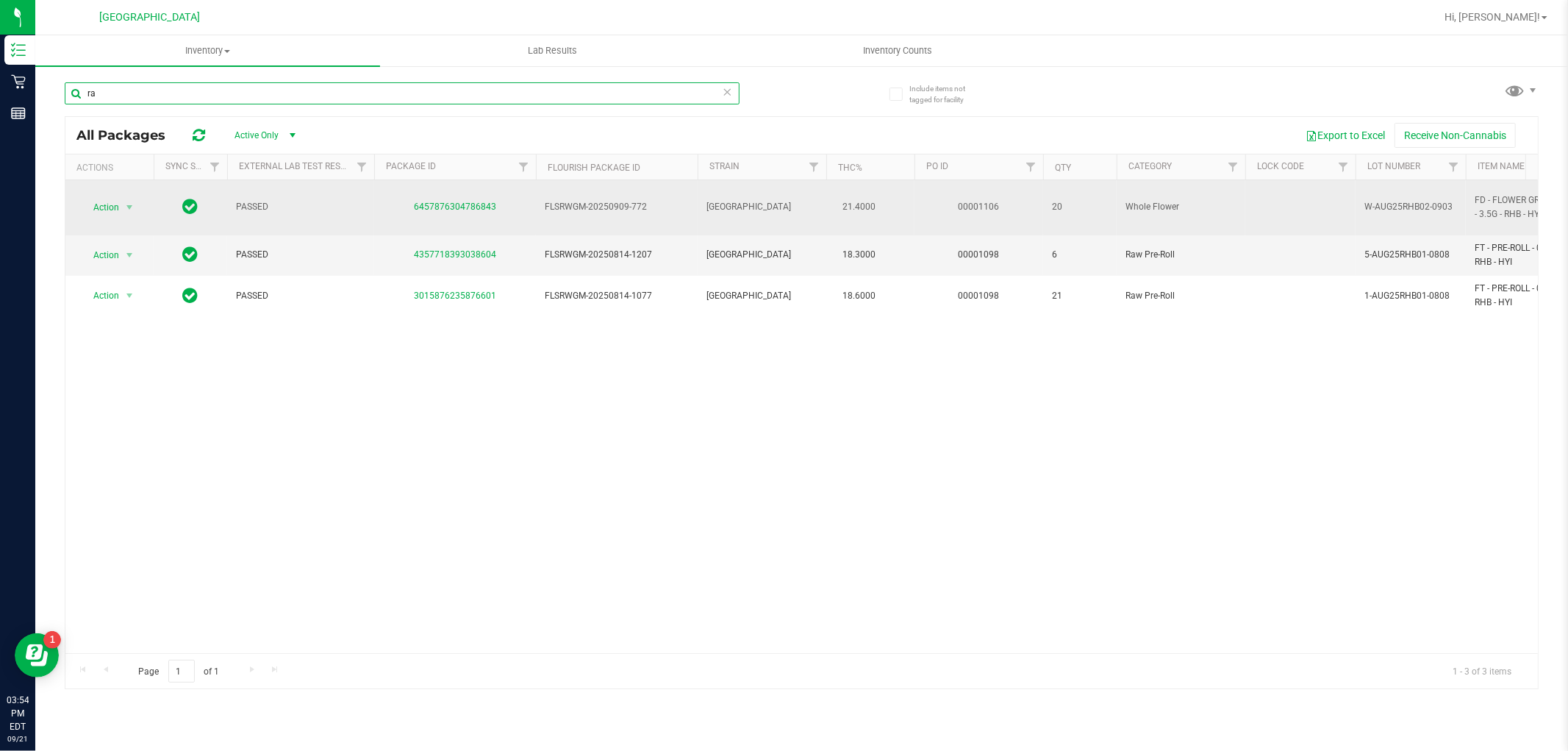
type input "r"
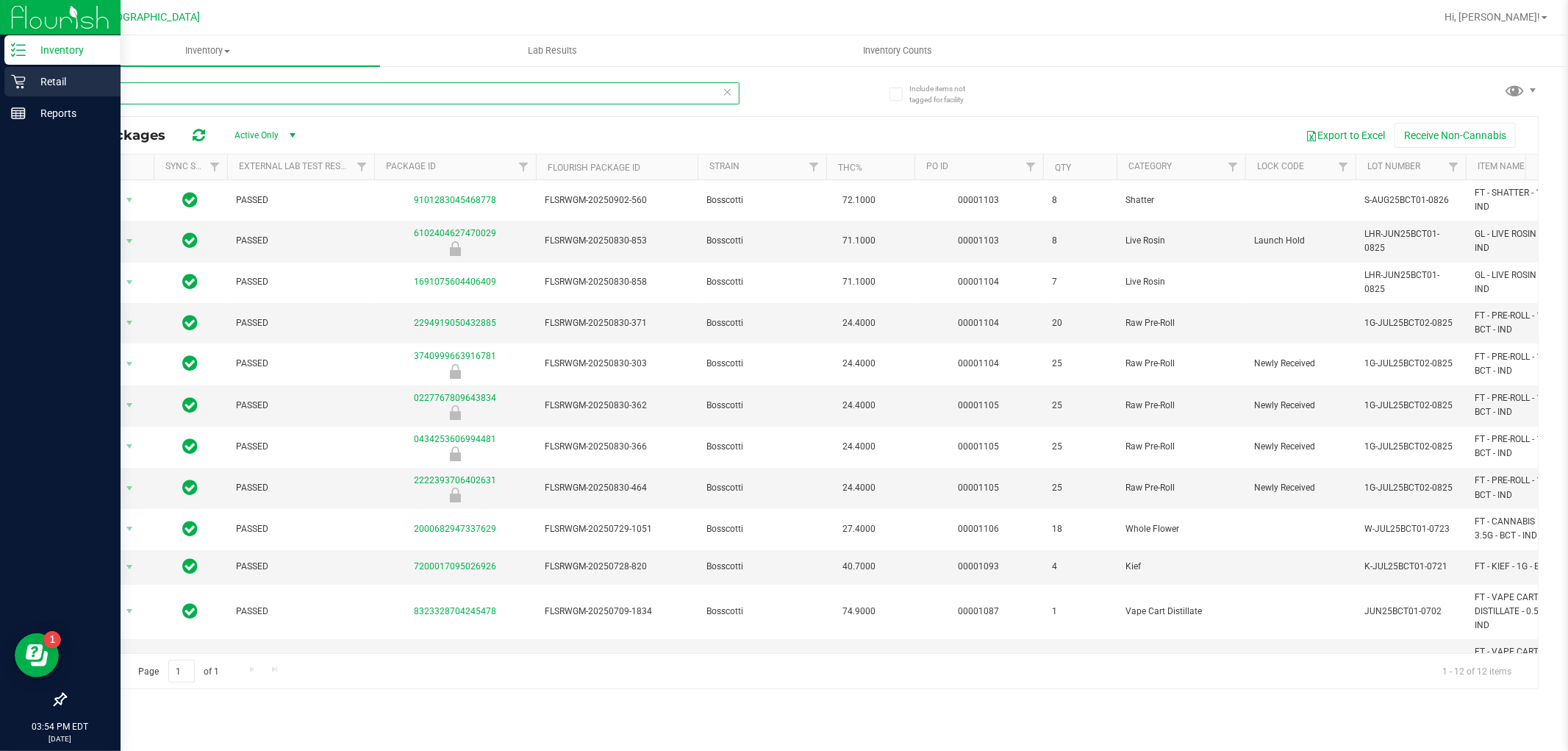
type input "bct"
click at [41, 77] on p "Retail" at bounding box center [69, 81] width 88 height 18
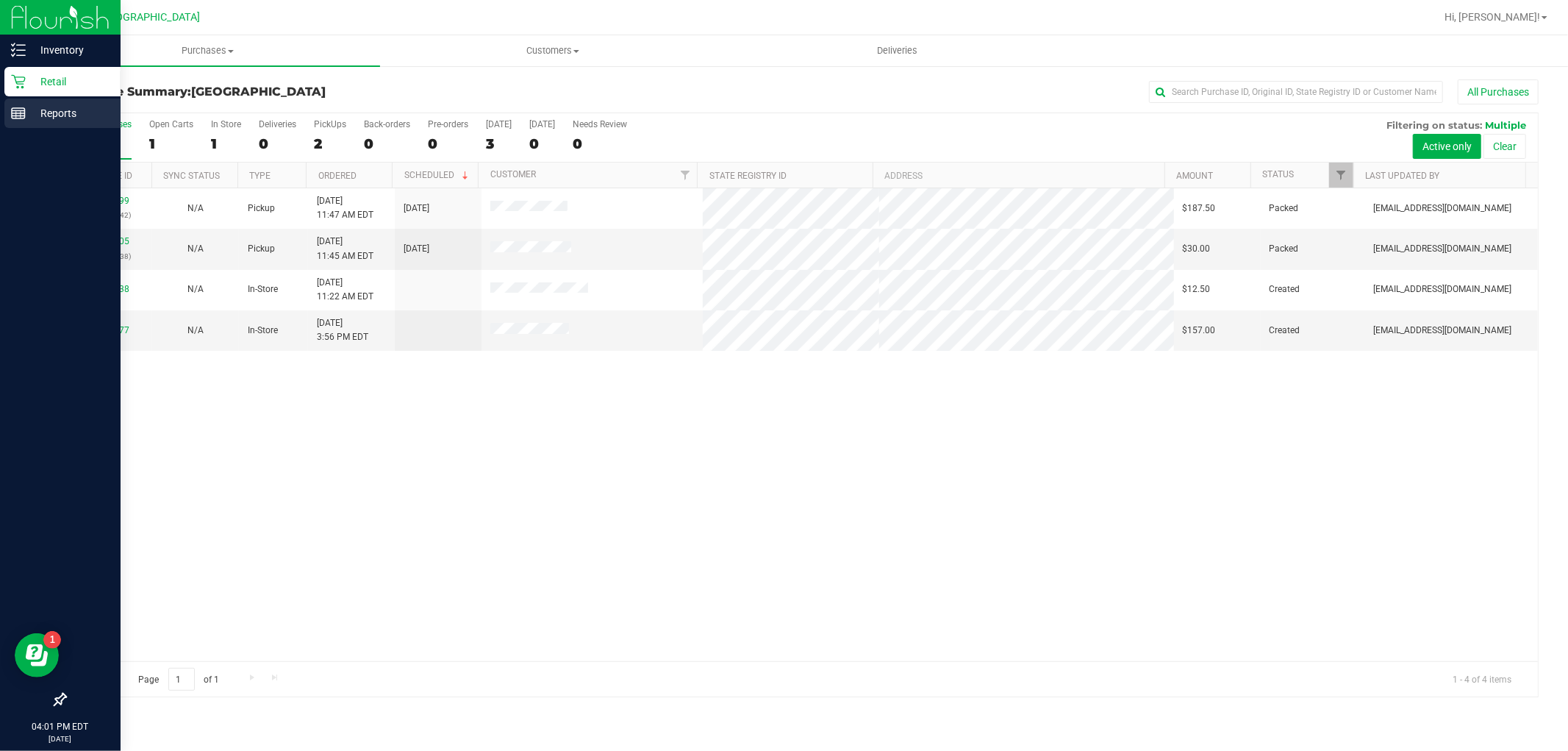
click at [39, 117] on p "Reports" at bounding box center [69, 113] width 88 height 18
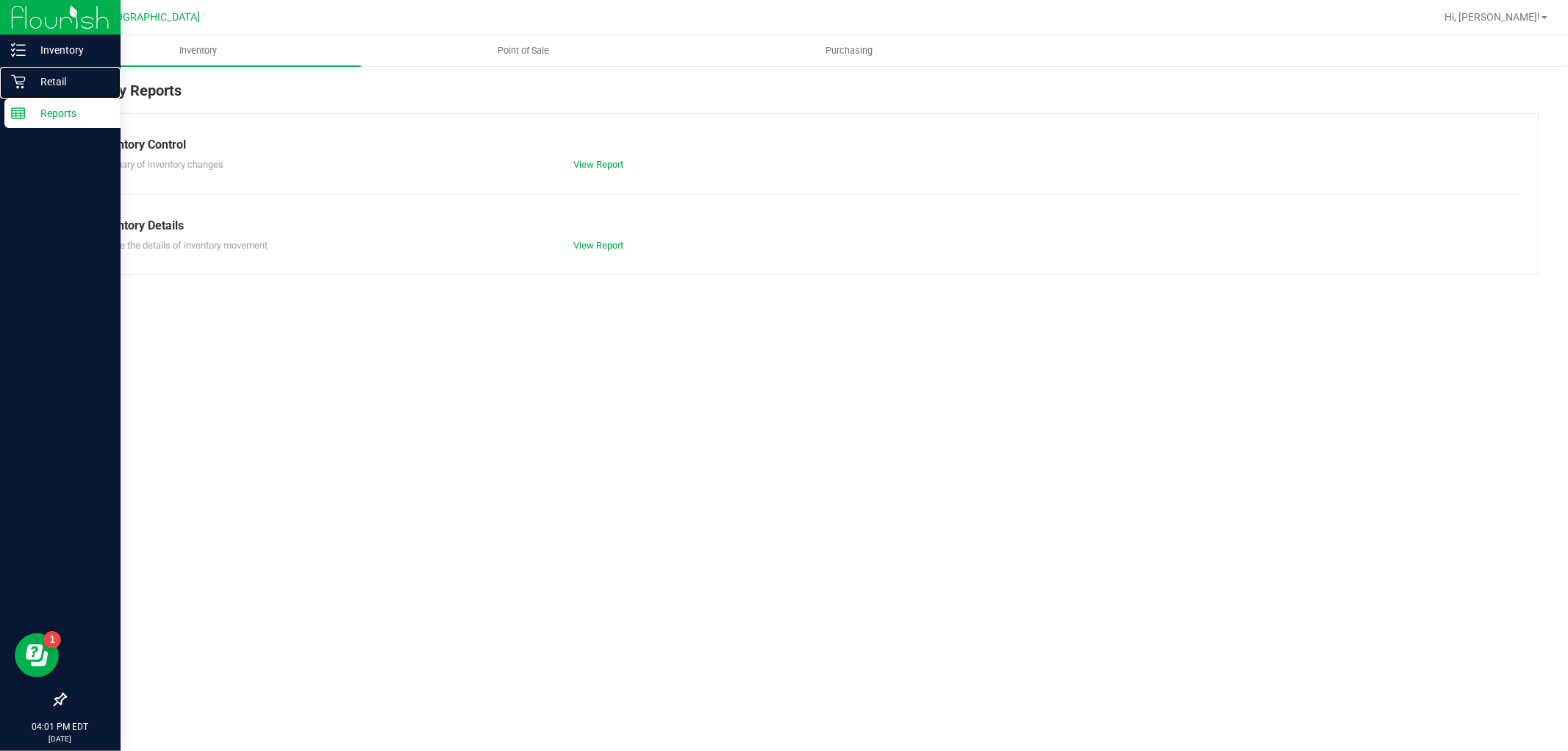
click at [57, 87] on p "Retail" at bounding box center [69, 81] width 88 height 18
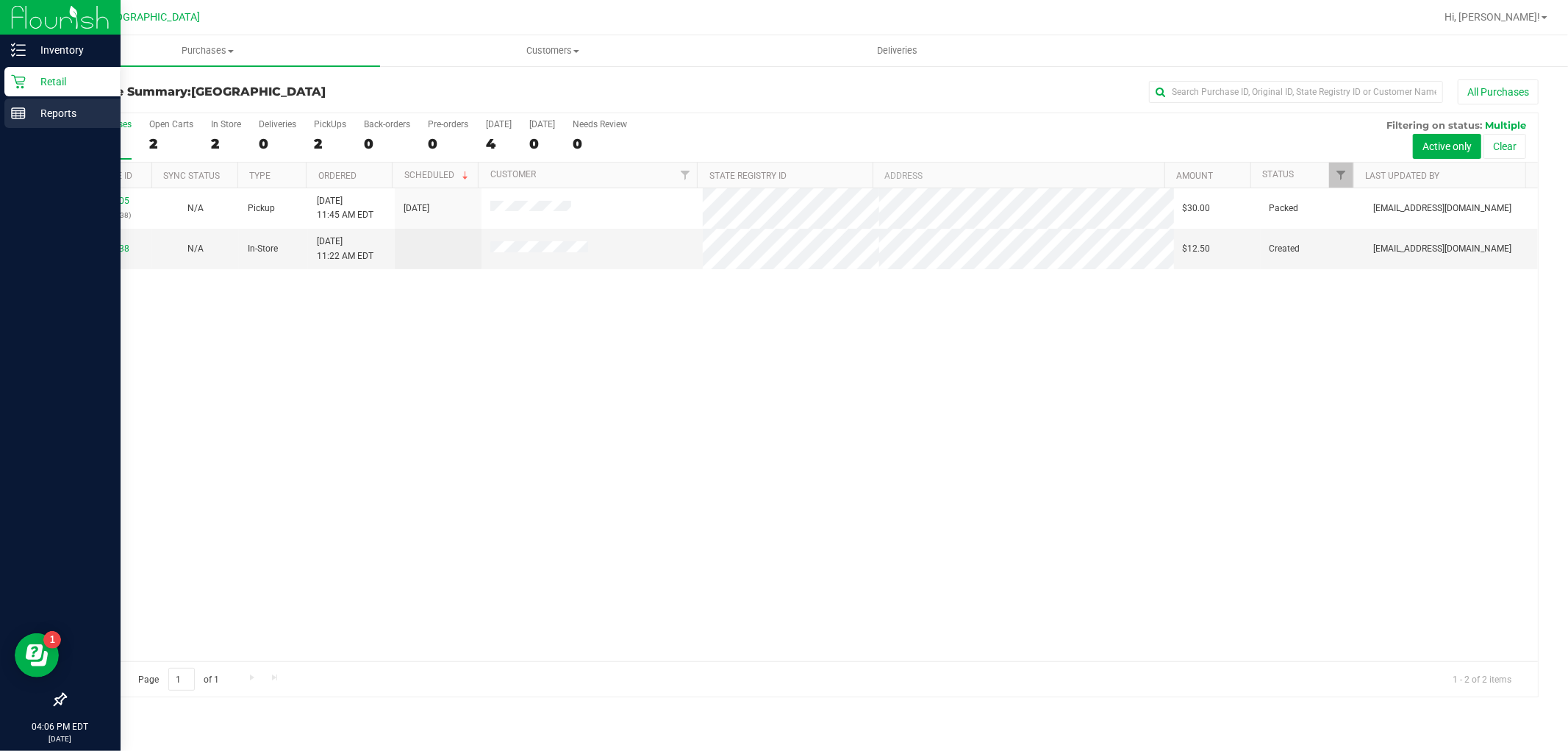
click at [14, 117] on icon at bounding box center [18, 112] width 14 height 14
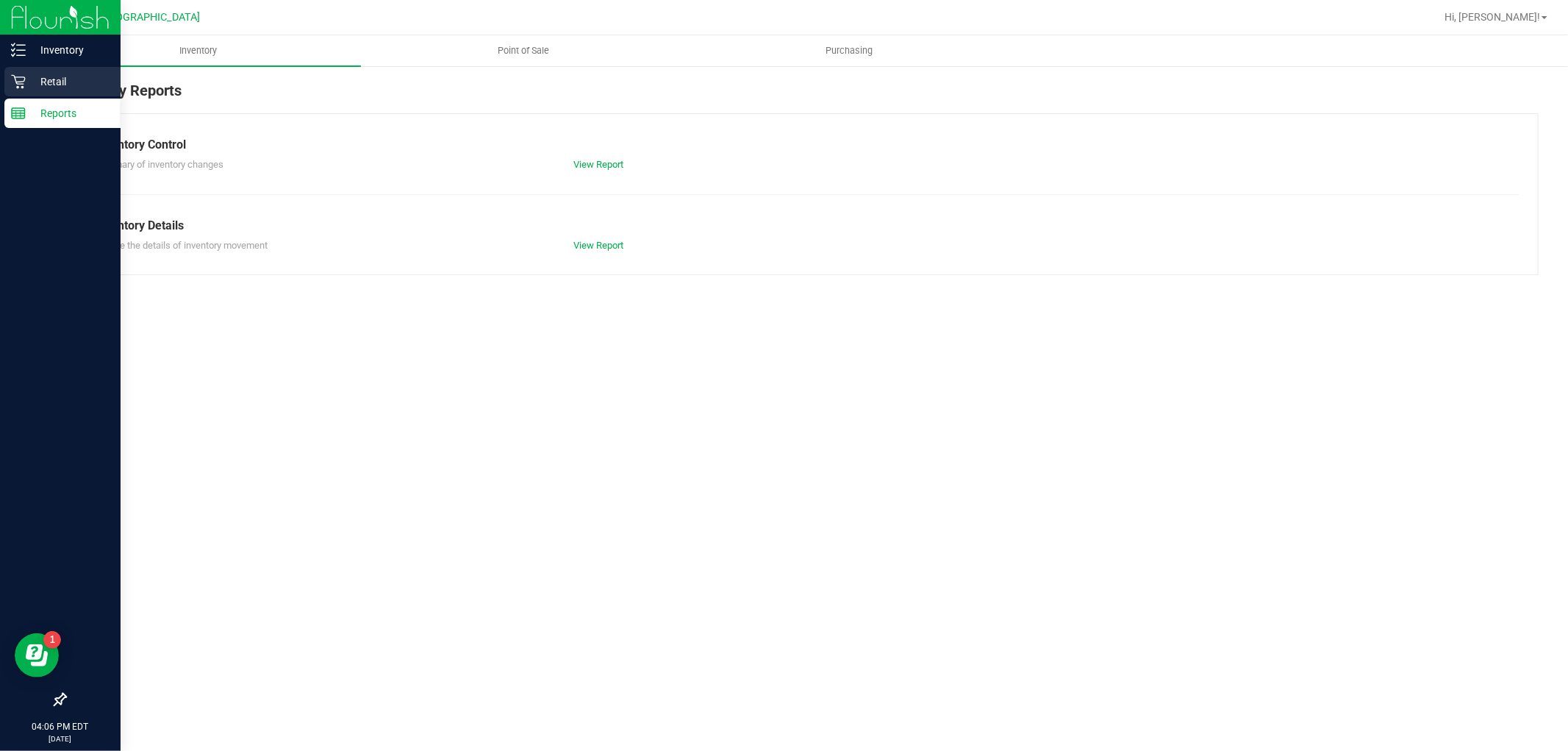
click at [73, 73] on p "Retail" at bounding box center [69, 81] width 88 height 18
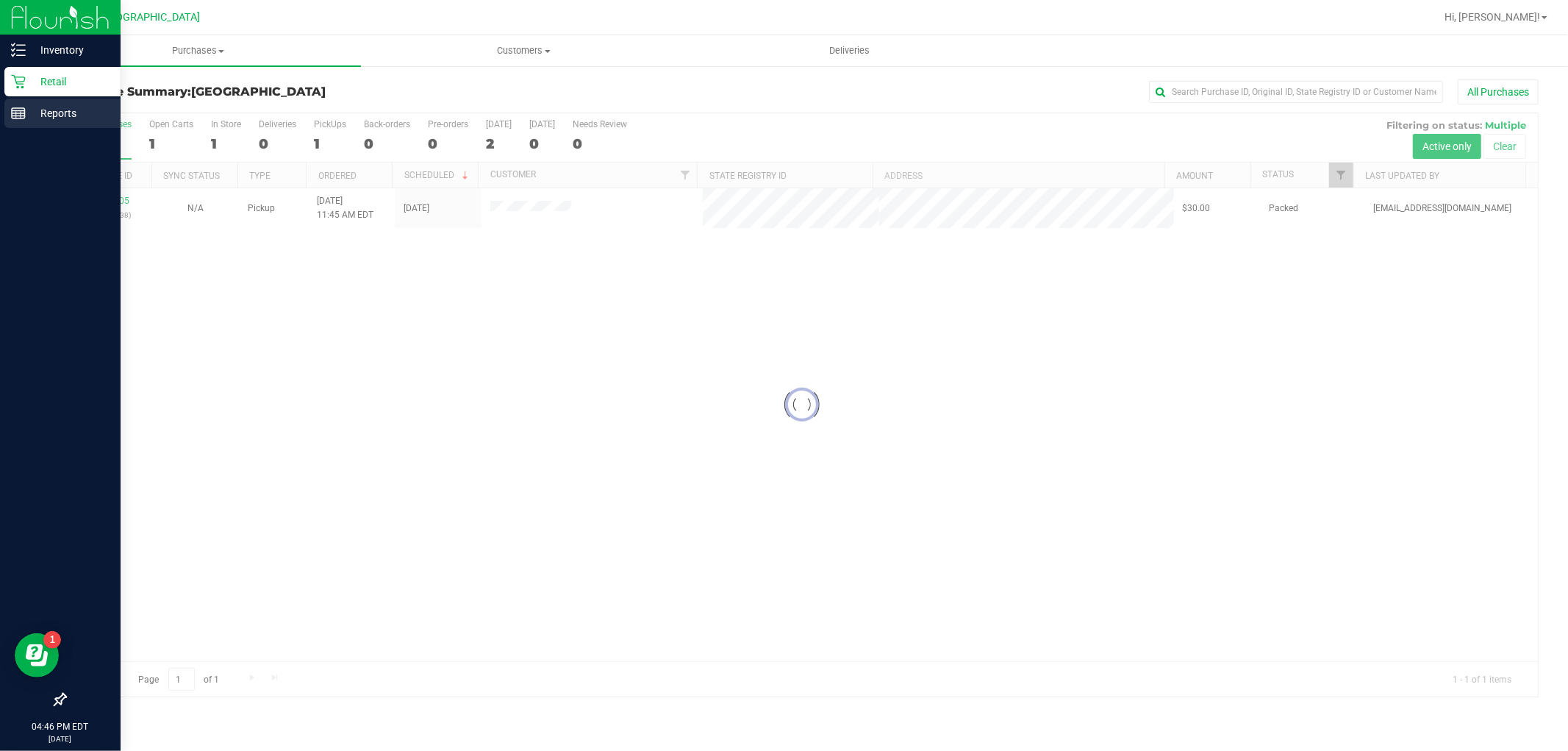
click at [11, 117] on icon at bounding box center [18, 112] width 14 height 14
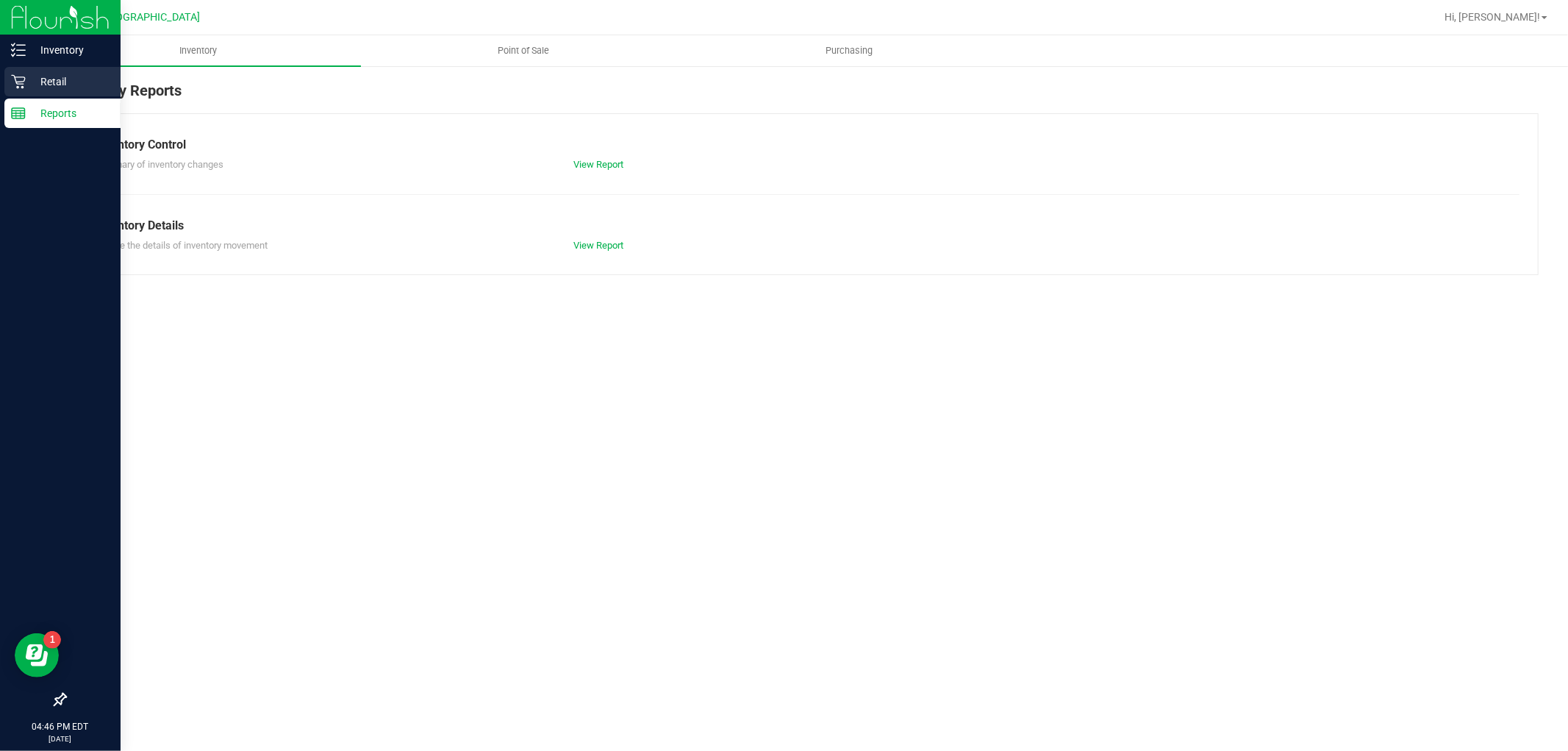
click at [100, 86] on p "Retail" at bounding box center [69, 81] width 88 height 18
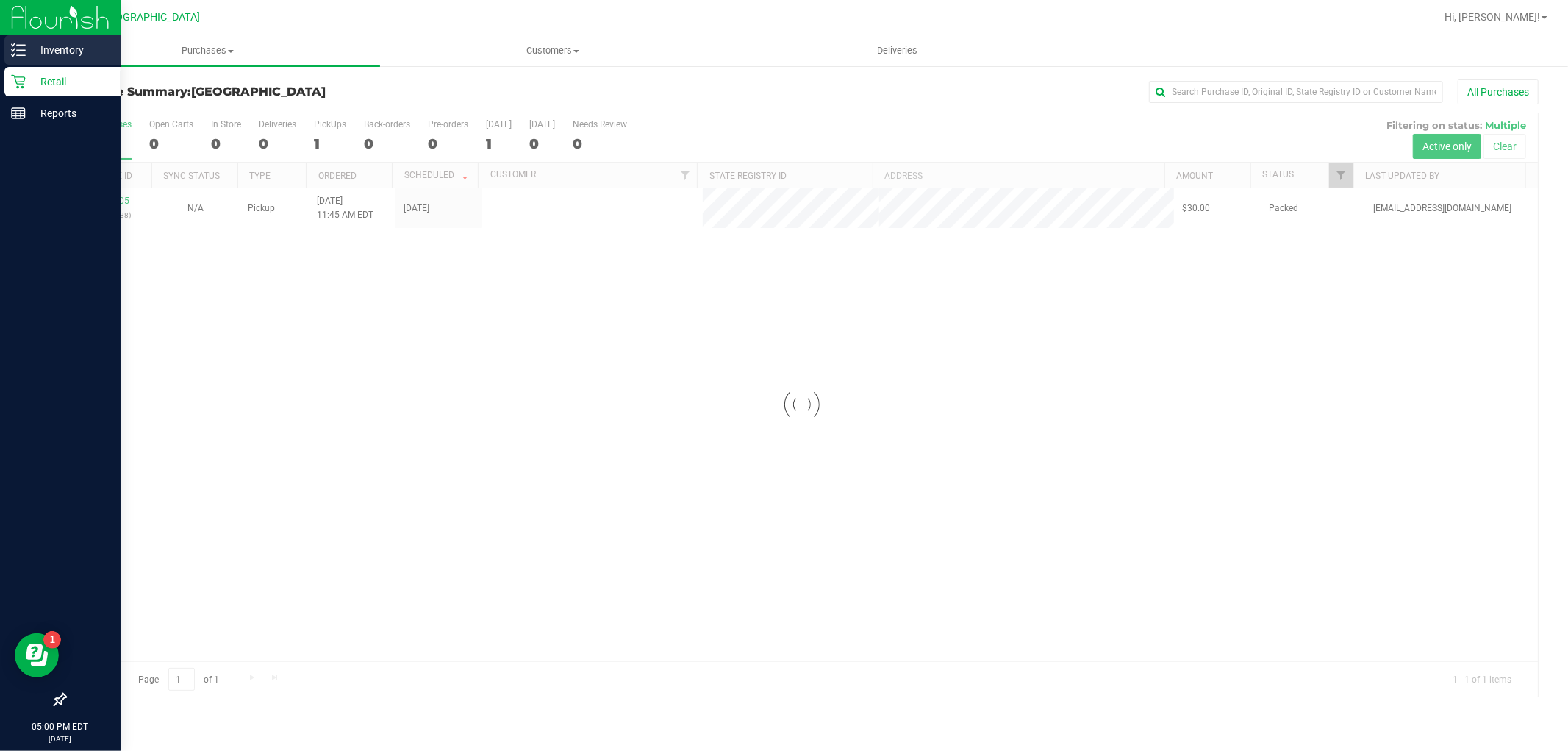
click at [26, 57] on p "Inventory" at bounding box center [69, 50] width 88 height 18
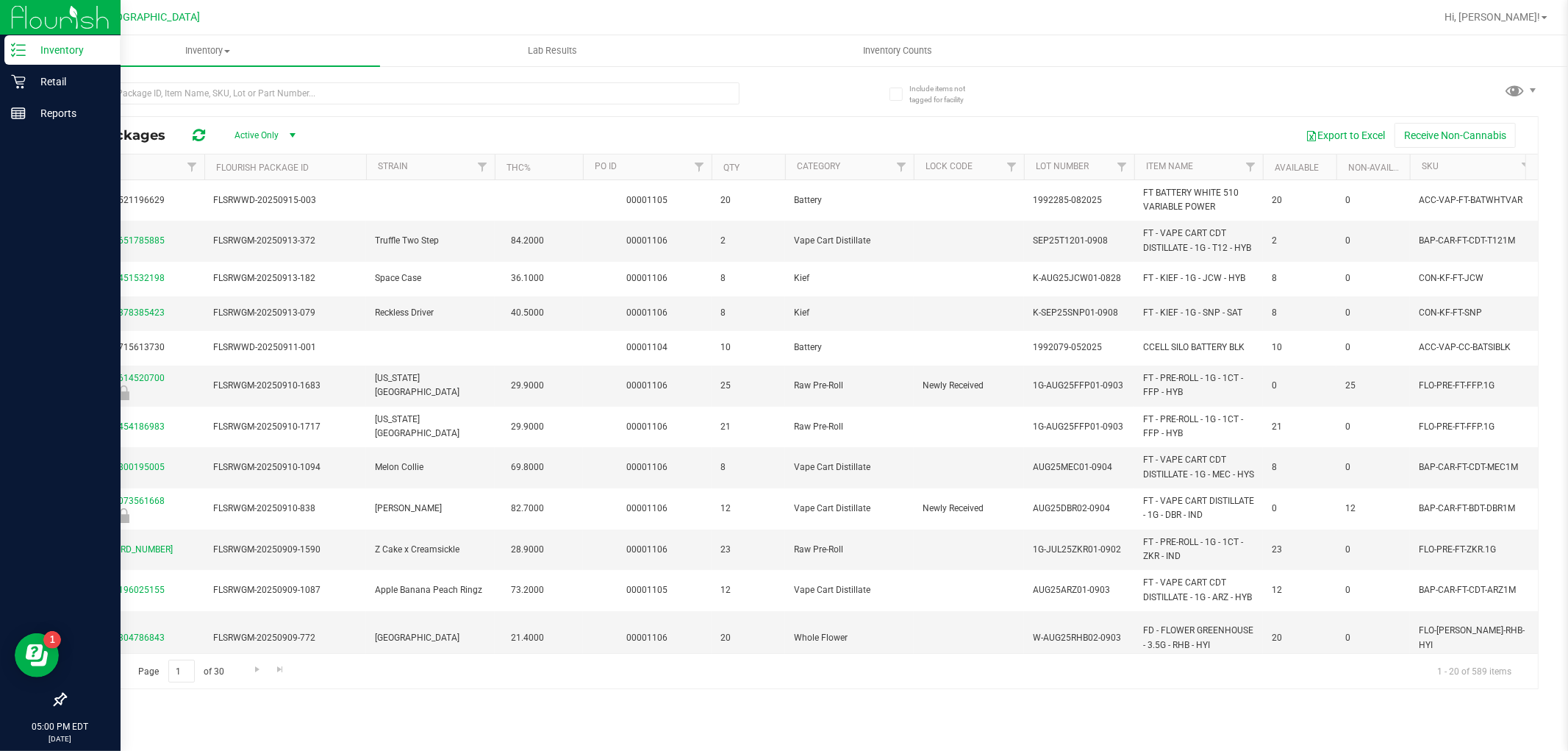
scroll to position [0, 333]
click at [1453, 165] on th "SKU" at bounding box center [1473, 167] width 128 height 25
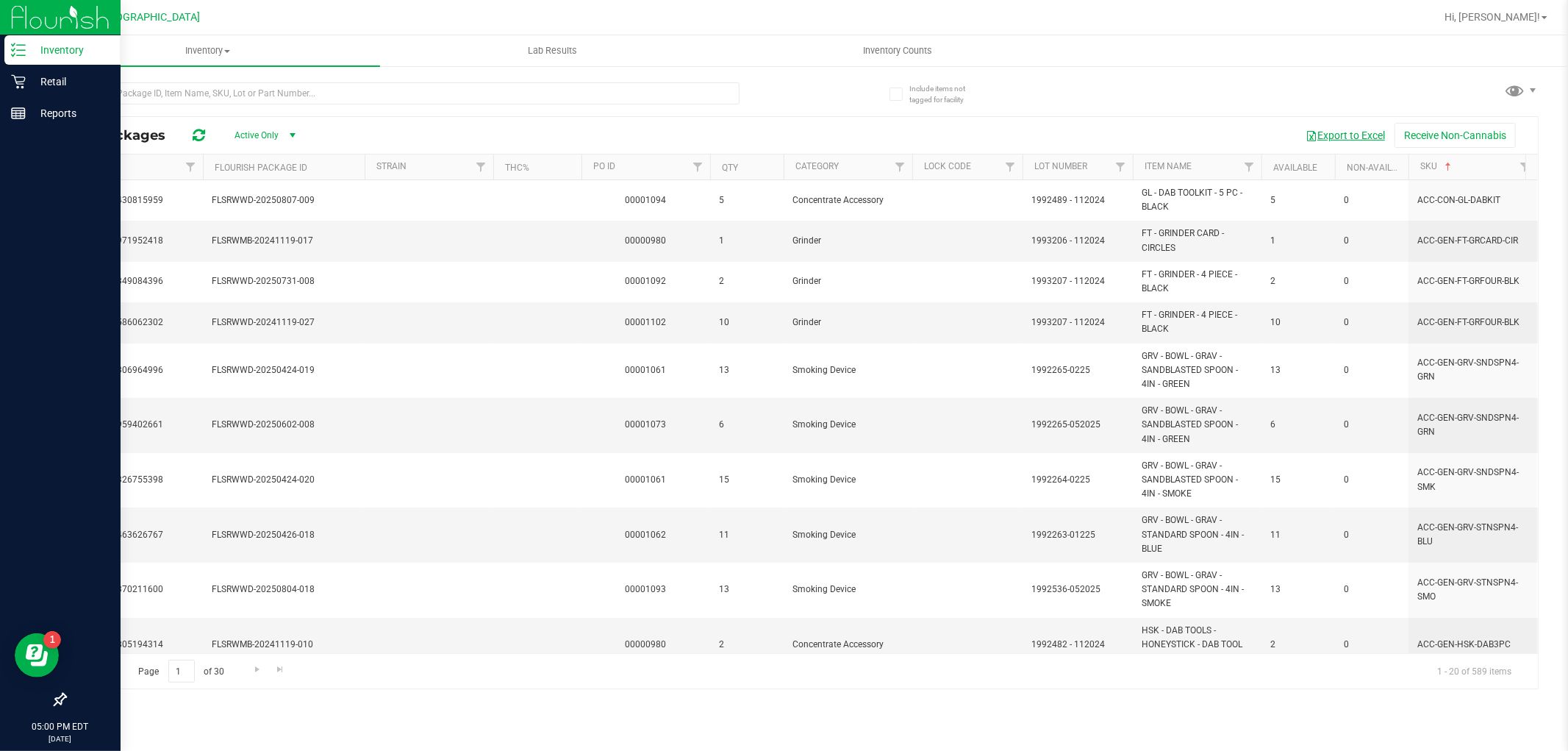
click at [1323, 128] on button "Export to Excel" at bounding box center [1345, 135] width 99 height 25
click at [30, 71] on div "Retail" at bounding box center [62, 81] width 117 height 30
